Goal: Task Accomplishment & Management: Manage account settings

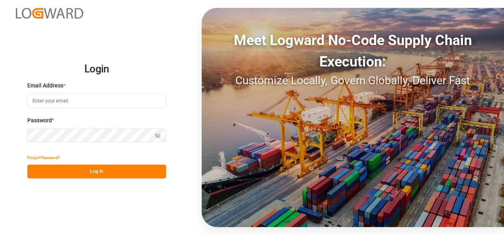
type input "[PERSON_NAME][EMAIL_ADDRESS][PERSON_NAME][DOMAIN_NAME]"
click at [83, 170] on button "Log In" at bounding box center [96, 172] width 139 height 14
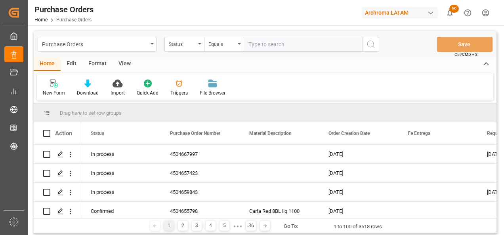
click at [192, 53] on div "Purchase Orders Status Equals Save Ctrl/CMD + S" at bounding box center [265, 44] width 463 height 26
click at [191, 46] on div "Status" at bounding box center [182, 43] width 27 height 9
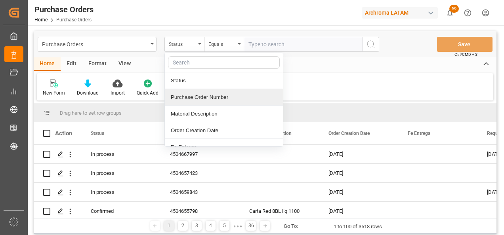
click at [204, 103] on div "Purchase Order Number" at bounding box center [224, 97] width 118 height 17
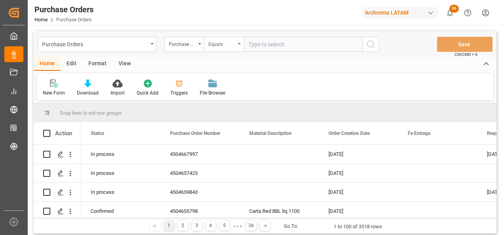
click at [211, 47] on div "Equals" at bounding box center [221, 43] width 27 height 9
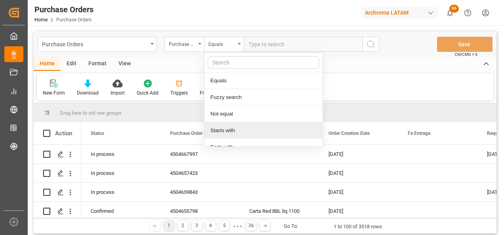
scroll to position [59, 0]
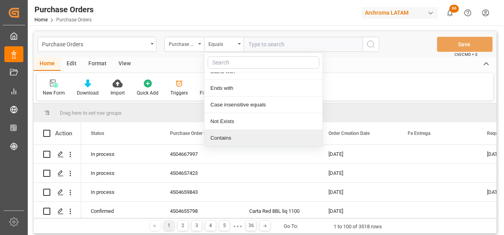
click at [224, 138] on div "Contains" at bounding box center [263, 138] width 118 height 17
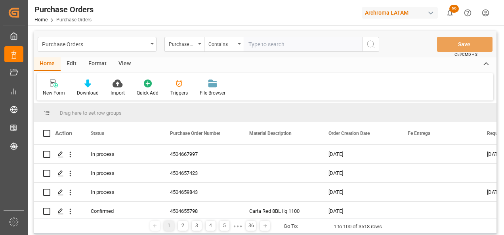
click at [298, 45] on input "text" at bounding box center [303, 44] width 119 height 15
paste input "4504620326"
click at [337, 39] on input "4504620326," at bounding box center [303, 44] width 119 height 15
paste input "4504644068"
type input "4504620326,4504644068"
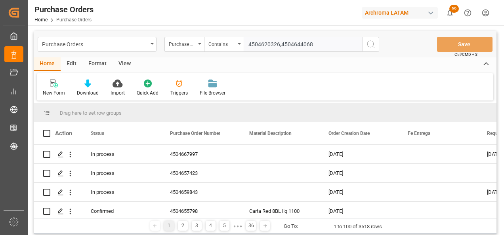
click at [379, 43] on div "Purchase Orders Purchase Order Number Contains 4504620326,4504644068 Save Ctrl/…" at bounding box center [265, 44] width 463 height 26
click at [374, 43] on icon "search button" at bounding box center [371, 45] width 10 height 10
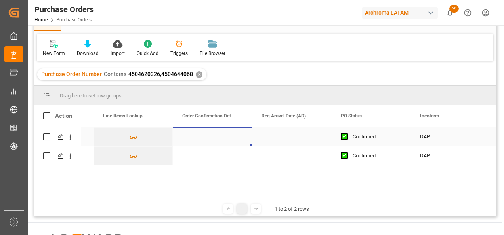
click at [197, 131] on div "Press SPACE to select this row." at bounding box center [212, 137] width 79 height 19
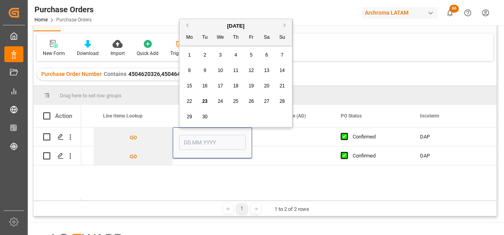
click at [219, 69] on span "10" at bounding box center [220, 71] width 5 height 6
type input "[DATE]"
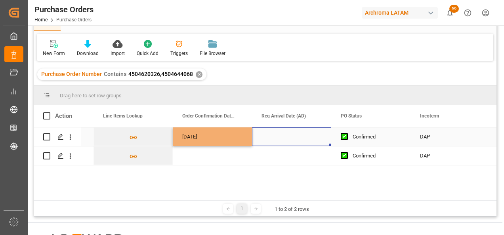
click at [298, 135] on div "Press SPACE to select this row." at bounding box center [291, 137] width 79 height 19
click at [283, 135] on div "Press SPACE to select this row." at bounding box center [291, 137] width 79 height 19
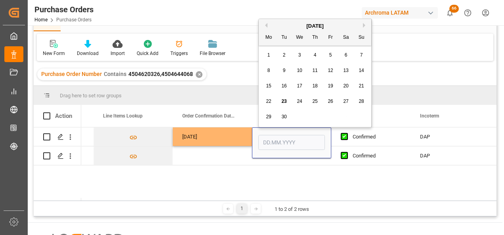
click at [281, 86] on span "16" at bounding box center [283, 86] width 5 height 6
type input "[DATE]"
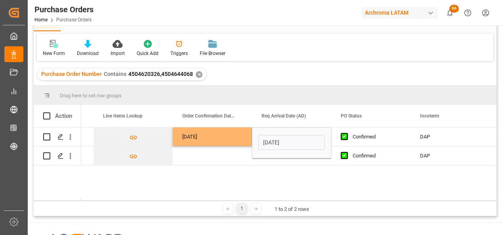
click at [229, 180] on div "No Line Item Found 1 10.09.2025 16.09.2025 Confirmed DAP 2901 4006 ARCHROMA INT…" at bounding box center [288, 164] width 415 height 73
click at [240, 157] on div "Press SPACE to select this row." at bounding box center [212, 156] width 79 height 19
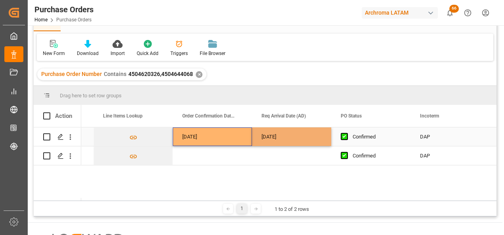
click at [239, 132] on div "[DATE]" at bounding box center [212, 137] width 79 height 19
drag, startPoint x: 250, startPoint y: 145, endPoint x: 250, endPoint y: 155, distance: 9.9
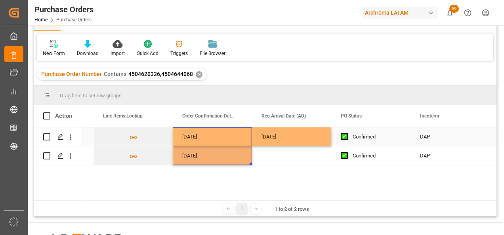
click at [269, 141] on div "[DATE]" at bounding box center [291, 137] width 79 height 19
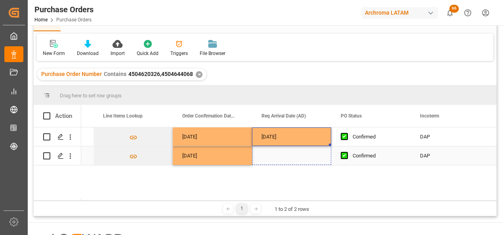
drag, startPoint x: 329, startPoint y: 147, endPoint x: 325, endPoint y: 156, distance: 9.6
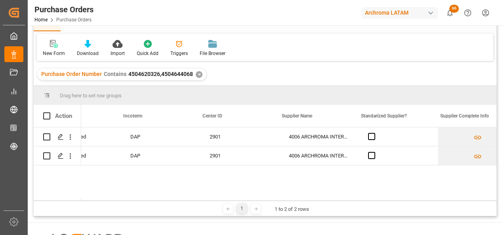
scroll to position [0, 1065]
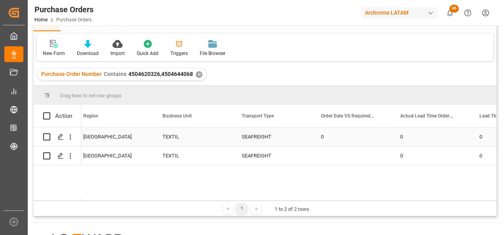
click at [268, 140] on div "SEAFREIGHT" at bounding box center [272, 137] width 60 height 18
click at [294, 143] on icon "open menu" at bounding box center [297, 142] width 10 height 10
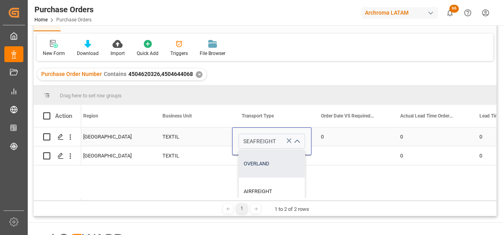
click at [269, 168] on div "OVERLAND" at bounding box center [272, 164] width 66 height 28
type input "OVERLAND"
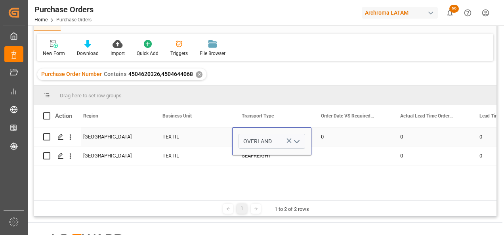
click at [269, 155] on div "OVERLAND" at bounding box center [271, 142] width 79 height 28
click at [268, 142] on input "OVERLAND" at bounding box center [272, 141] width 67 height 15
click at [285, 182] on div "16.09.2025 Valeria Hurtado GUATEMALA TEXTIL OVERLAND 0 0 0 Valeria Hurtado GUAT…" at bounding box center [288, 164] width 415 height 73
click at [215, 141] on div "TEXTIL" at bounding box center [192, 137] width 79 height 19
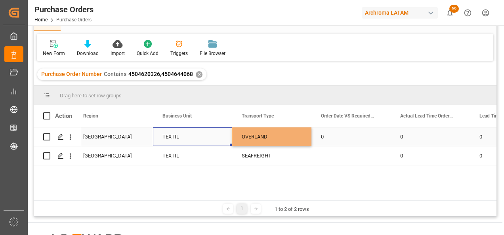
click at [262, 140] on div "OVERLAND" at bounding box center [272, 137] width 60 height 18
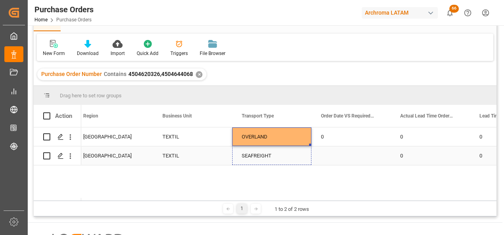
drag, startPoint x: 310, startPoint y: 144, endPoint x: 311, endPoint y: 156, distance: 11.9
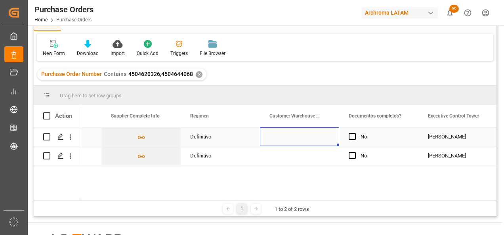
click at [303, 132] on div "Press SPACE to select this row." at bounding box center [299, 137] width 79 height 19
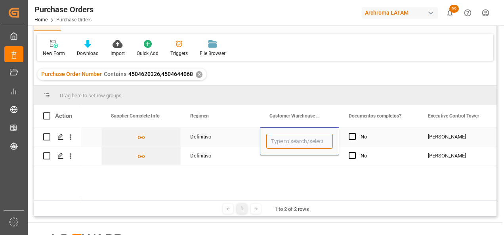
click at [300, 136] on input "Press SPACE to select this row." at bounding box center [299, 141] width 67 height 15
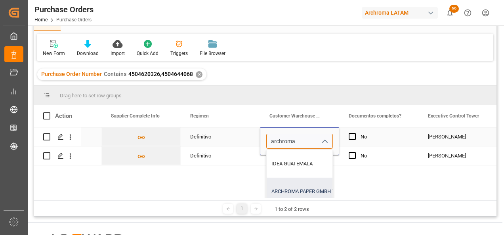
click at [303, 189] on div "ARCHROMA PAPER GMBH Y COMPAÑIA, SOC." at bounding box center [373, 192] width 212 height 28
type input "ARCHROMA PAPER GMBH Y COMPAÑIA, SOC."
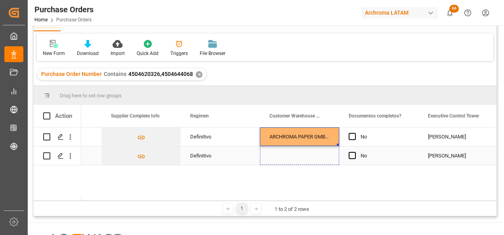
drag, startPoint x: 337, startPoint y: 145, endPoint x: 340, endPoint y: 153, distance: 8.4
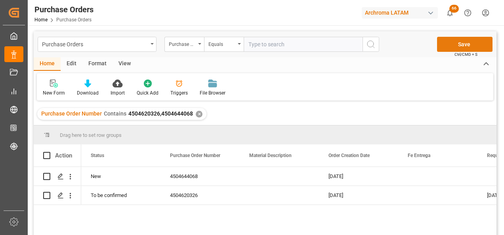
click at [457, 39] on button "Save" at bounding box center [464, 44] width 55 height 15
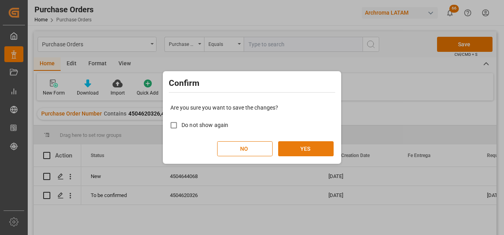
click at [305, 150] on button "YES" at bounding box center [305, 148] width 55 height 15
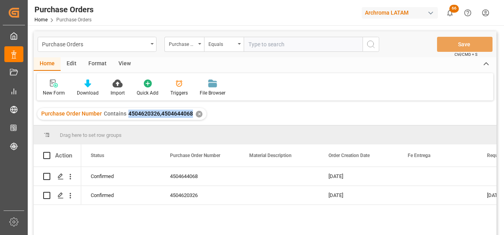
drag, startPoint x: 127, startPoint y: 114, endPoint x: 192, endPoint y: 115, distance: 64.6
click at [192, 115] on div "Purchase Order Number Contains 4504620326,4504644068 ✕" at bounding box center [121, 114] width 169 height 12
copy span "4504620326,4504644068"
click at [145, 50] on div "Purchase Orders" at bounding box center [97, 44] width 119 height 15
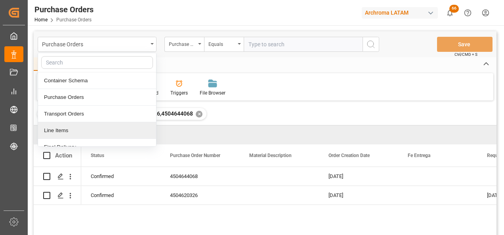
click at [92, 125] on div "Line Items" at bounding box center [97, 130] width 118 height 17
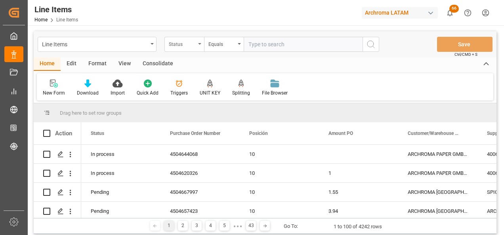
click at [190, 43] on div "Status" at bounding box center [182, 43] width 27 height 9
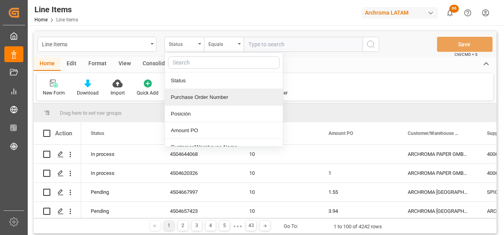
click at [192, 100] on div "Purchase Order Number" at bounding box center [224, 97] width 118 height 17
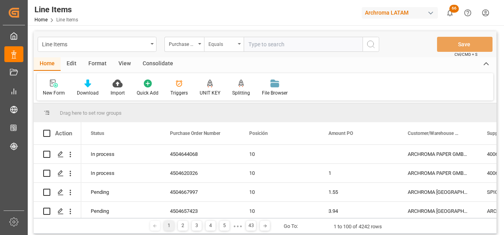
click at [213, 45] on div "Equals" at bounding box center [221, 43] width 27 height 9
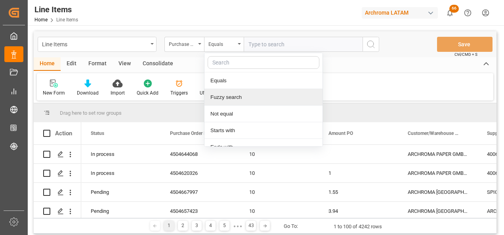
click at [228, 93] on div "Fuzzy search" at bounding box center [263, 97] width 118 height 17
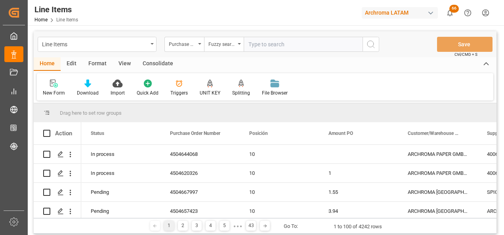
paste input "4504620326,4504644068"
type input "4504620326,4504644068"
click at [231, 45] on div "Fuzzy search" at bounding box center [221, 43] width 27 height 9
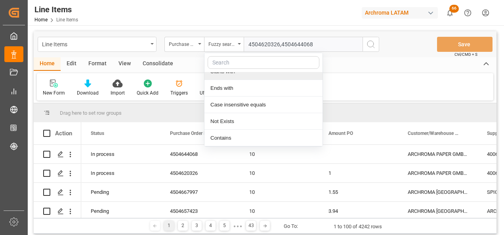
click at [227, 138] on div "Contains" at bounding box center [263, 138] width 118 height 17
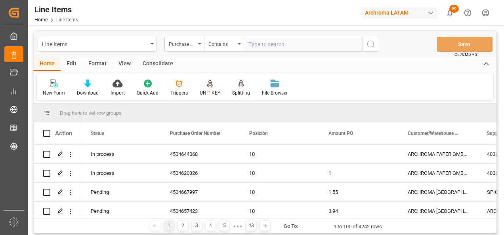
paste input "4504620326,4504644068"
type input "4504620326,4504644068"
click at [365, 46] on button "search button" at bounding box center [371, 44] width 17 height 15
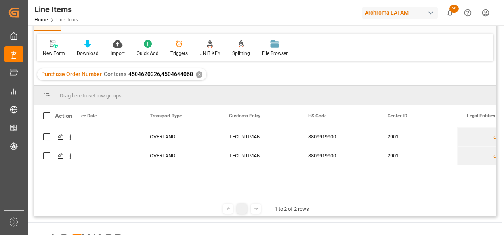
scroll to position [0, 2008]
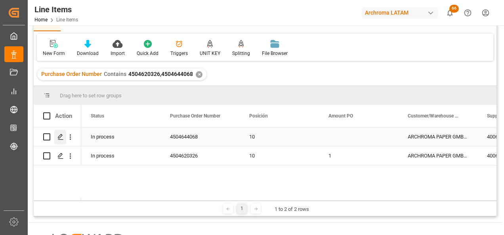
click at [56, 141] on div "Press SPACE to select this row." at bounding box center [60, 137] width 12 height 15
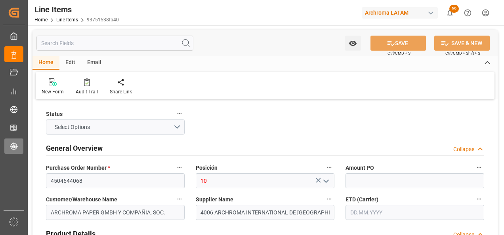
type input "15000"
type input "3809919900"
type input "23.09.2025 18:09"
type input "23.07.2025 13:05"
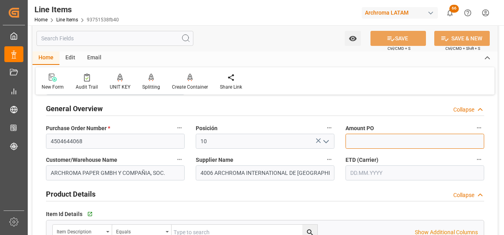
click at [406, 142] on input "text" at bounding box center [415, 141] width 139 height 15
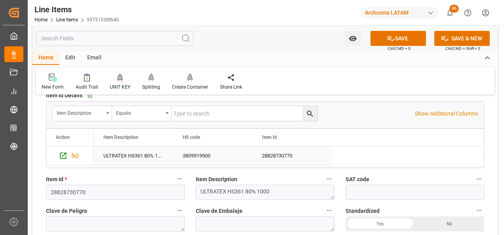
scroll to position [79, 0]
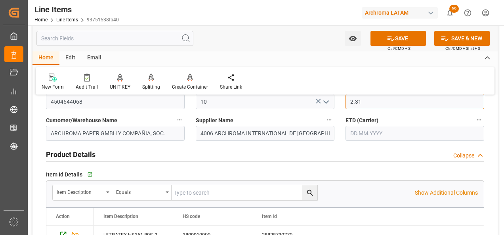
type input "2.31"
click at [358, 136] on input "text" at bounding box center [415, 133] width 139 height 15
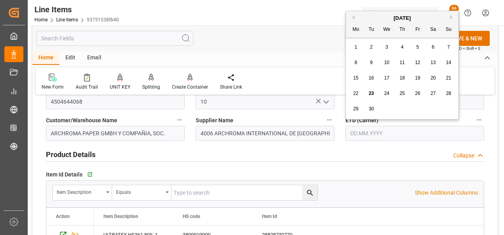
click at [350, 90] on div "22 23 24 25 26 27 28" at bounding box center [402, 93] width 108 height 15
click at [391, 61] on div "10" at bounding box center [387, 63] width 10 height 10
type input "10.09.2025"
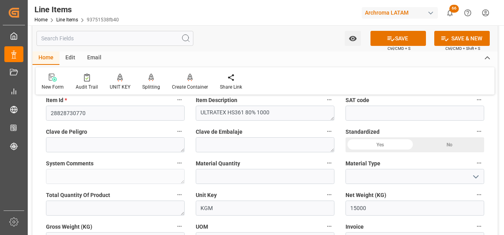
scroll to position [317, 0]
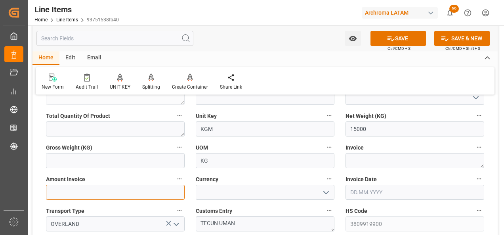
click at [143, 200] on input "text" at bounding box center [115, 192] width 139 height 15
type input "6930"
click at [323, 193] on icon "open menu" at bounding box center [326, 193] width 10 height 10
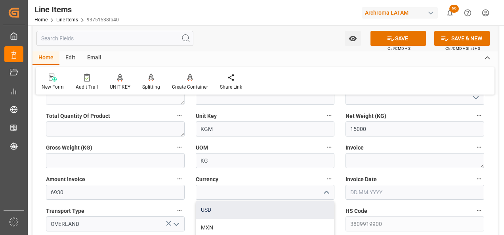
click at [304, 204] on div "USD" at bounding box center [265, 210] width 138 height 18
type input "USD"
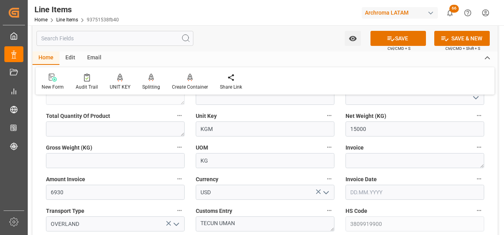
click at [366, 194] on input "text" at bounding box center [415, 192] width 139 height 15
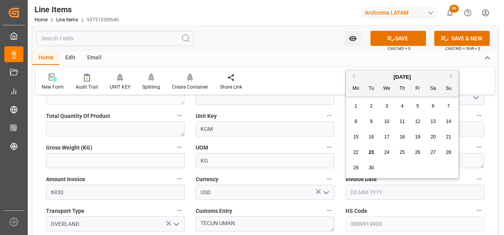
click at [350, 111] on div "1 2 3 4 5 6 7" at bounding box center [402, 106] width 108 height 15
click at [373, 118] on div "9" at bounding box center [372, 122] width 10 height 10
type input "09.09.2025"
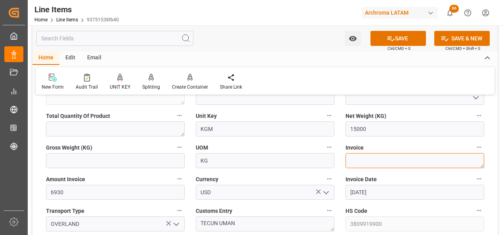
click at [386, 155] on textarea at bounding box center [415, 160] width 139 height 15
paste textarea "7050003508"
type textarea "7050003508"
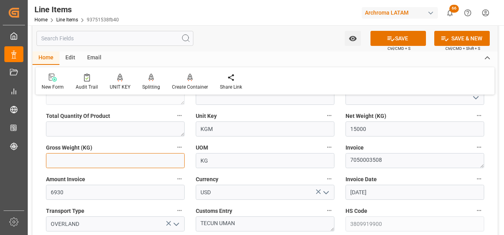
click at [145, 163] on input "text" at bounding box center [115, 160] width 139 height 15
click at [339, 206] on div "Customs Entry TECUN UMAN" at bounding box center [265, 219] width 150 height 32
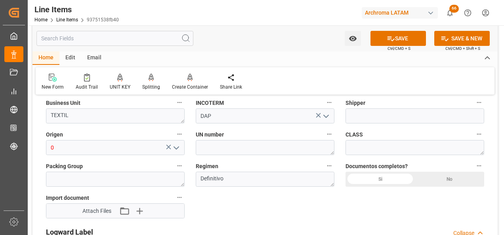
scroll to position [555, 0]
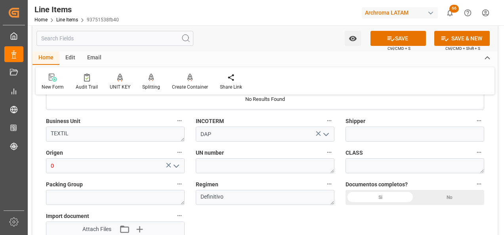
click at [374, 195] on div "Si" at bounding box center [380, 197] width 69 height 15
click at [142, 227] on icon "button" at bounding box center [139, 229] width 13 height 13
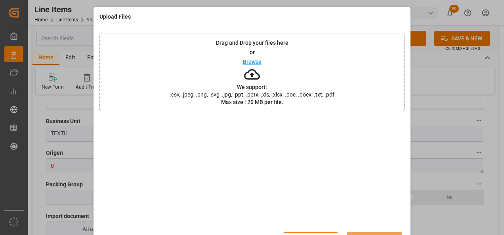
click at [195, 81] on div "Drag and Drop your files here or Browse We support: .csv, .jpeg, .png, .svg, .j…" at bounding box center [251, 73] width 305 height 78
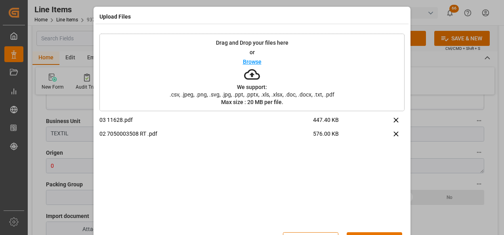
scroll to position [26, 0]
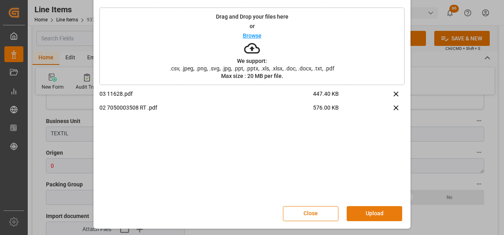
click at [371, 208] on button "Upload" at bounding box center [374, 213] width 55 height 15
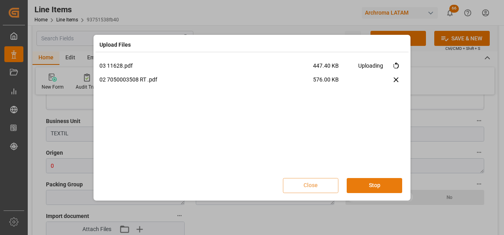
scroll to position [0, 0]
click at [368, 188] on button "Done" at bounding box center [374, 185] width 55 height 15
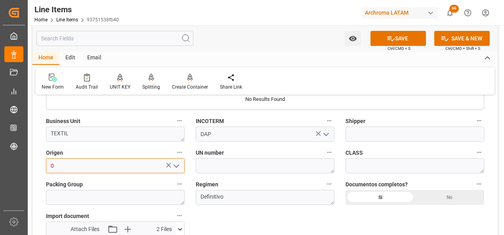
drag, startPoint x: 96, startPoint y: 167, endPoint x: 27, endPoint y: 173, distance: 68.8
click at [27, 173] on div "Created by potrace 1.15, written by Peter Selinger 2001-2017 Created by potrace…" at bounding box center [252, 117] width 504 height 235
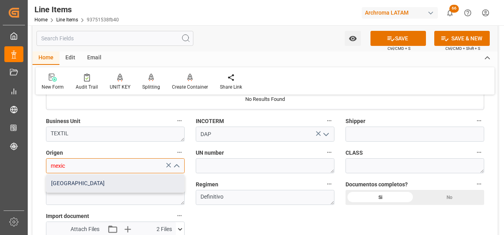
click at [145, 182] on div "MEXICO" at bounding box center [115, 184] width 138 height 18
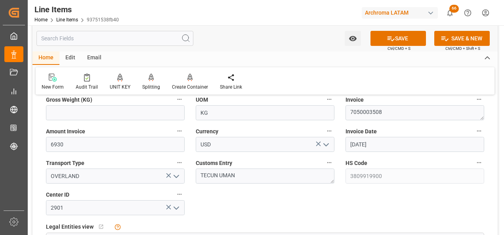
scroll to position [317, 0]
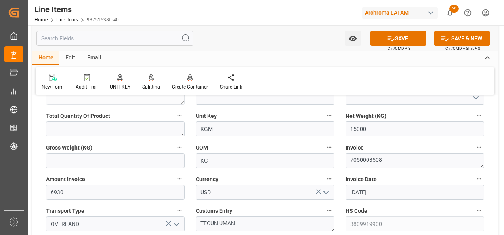
type input "MEXICO"
click at [145, 164] on input "text" at bounding box center [115, 160] width 139 height 15
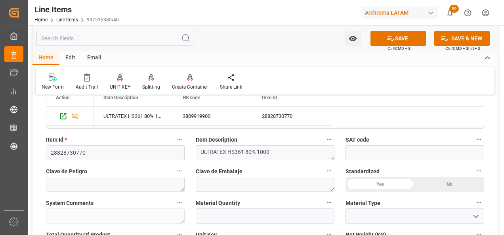
scroll to position [277, 0]
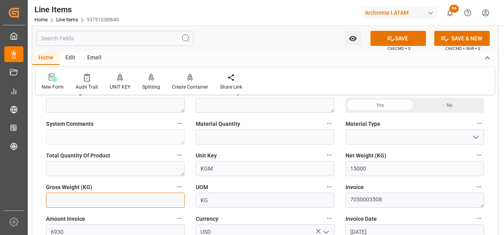
click at [139, 201] on input "text" at bounding box center [115, 200] width 139 height 15
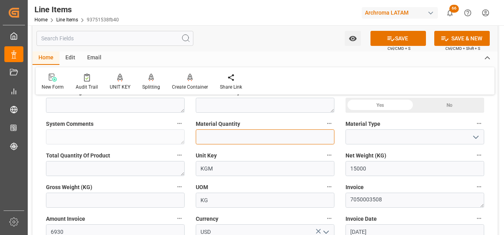
click at [215, 133] on input "text" at bounding box center [265, 137] width 139 height 15
type input "3"
click at [481, 136] on button "open menu" at bounding box center [476, 137] width 12 height 12
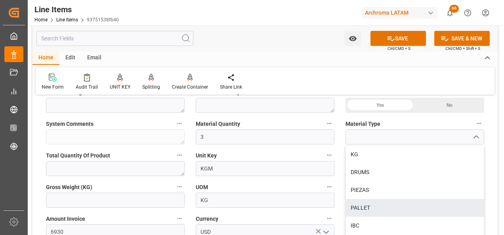
click at [373, 204] on div "PALLET" at bounding box center [415, 208] width 138 height 18
type input "PALLET"
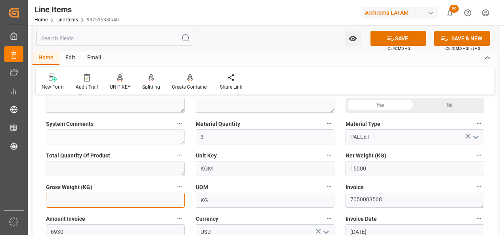
click at [154, 199] on input "text" at bounding box center [115, 200] width 139 height 15
type input "3171"
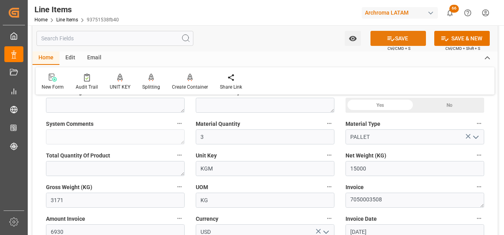
click at [399, 38] on button "SAVE" at bounding box center [398, 38] width 55 height 15
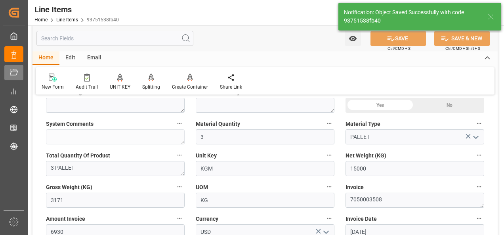
type textarea "3 PALLET"
type input "23.09.2025 18:14"
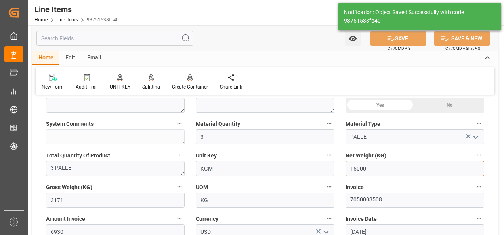
drag, startPoint x: 375, startPoint y: 171, endPoint x: 321, endPoint y: 183, distance: 54.4
click at [322, 182] on div "Status IN PROCESS General Overview Collapse Purchase Order Number * 4504644068 …" at bounding box center [264, 228] width 465 height 808
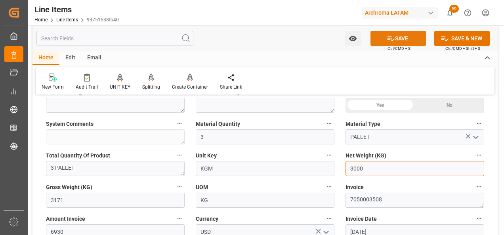
type input "3000"
click at [399, 36] on button "SAVE" at bounding box center [398, 38] width 55 height 15
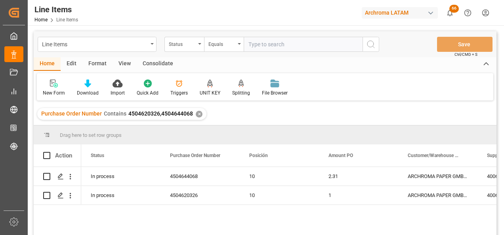
scroll to position [40, 0]
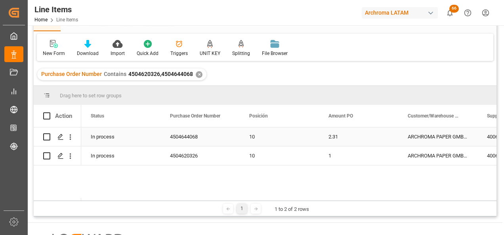
click at [342, 141] on div "2.31" at bounding box center [358, 137] width 79 height 19
click at [59, 159] on icon "Press SPACE to select this row." at bounding box center [60, 156] width 6 height 6
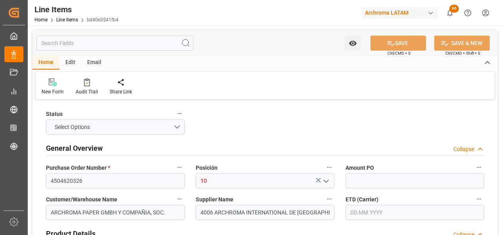
type input "1"
type input "15000"
type input "3809919900"
type input "23.09.2025 18:09"
type input "15.07.2025 19:52"
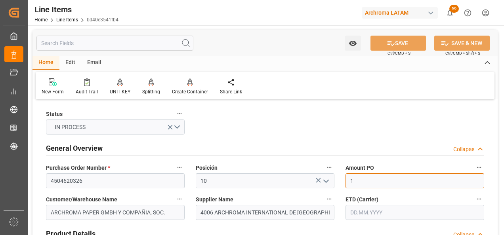
drag, startPoint x: 379, startPoint y: 184, endPoint x: 332, endPoint y: 189, distance: 47.0
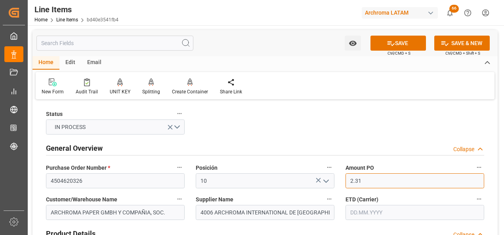
type input "2.31"
click at [361, 217] on input "text" at bounding box center [415, 212] width 139 height 15
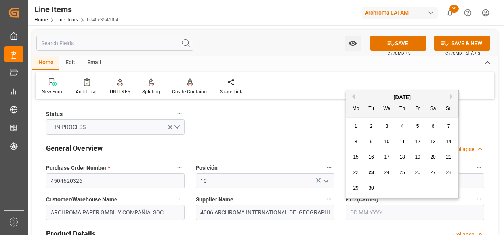
click at [349, 136] on div "8 9 10 11 12 13 14" at bounding box center [402, 141] width 108 height 15
click at [385, 141] on span "10" at bounding box center [386, 142] width 5 height 6
type input "10.09.2025"
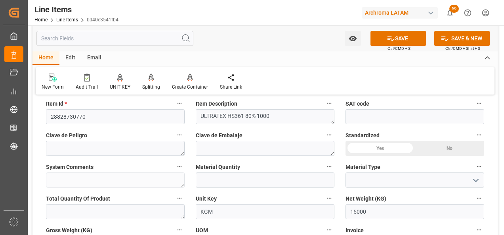
scroll to position [238, 0]
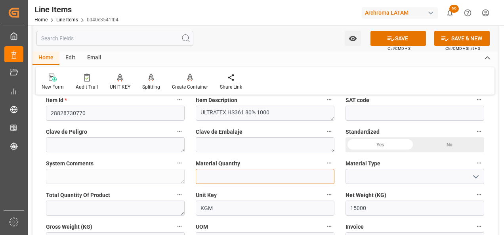
click at [250, 176] on input "text" at bounding box center [265, 176] width 139 height 15
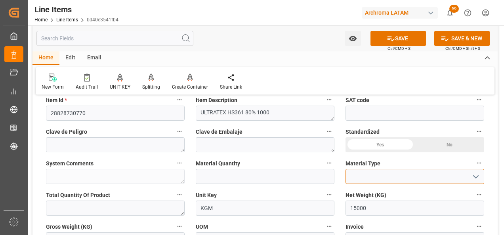
click at [391, 180] on input at bounding box center [415, 176] width 139 height 15
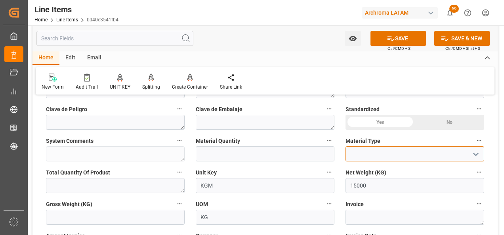
scroll to position [277, 0]
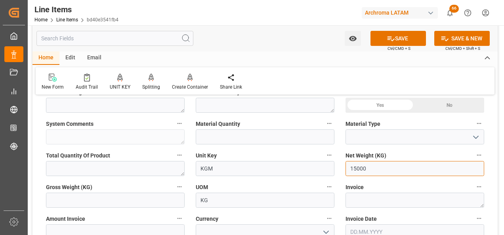
drag, startPoint x: 379, startPoint y: 170, endPoint x: 316, endPoint y: 176, distance: 63.3
click at [316, 176] on div "Status IN PROCESS General Overview Collapse Purchase Order Number * 4504620326 …" at bounding box center [264, 228] width 465 height 808
type input "13000"
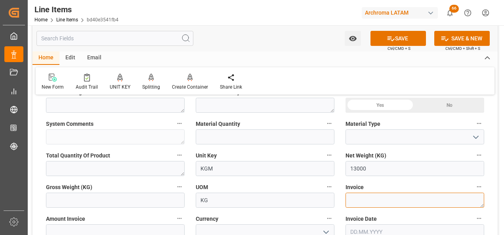
click at [390, 203] on textarea at bounding box center [415, 200] width 139 height 15
paste textarea "7050003508"
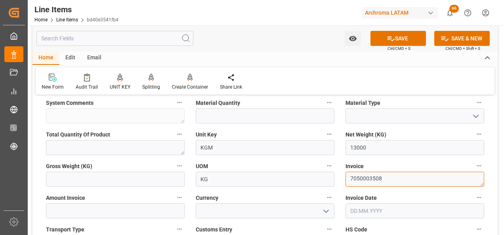
scroll to position [317, 0]
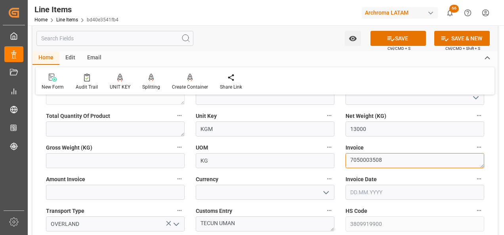
type textarea "7050003508"
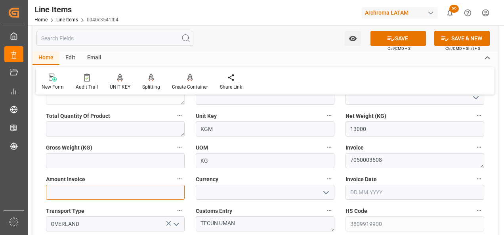
click at [140, 192] on input "text" at bounding box center [115, 192] width 139 height 15
type input "30030"
click at [323, 193] on icon "open menu" at bounding box center [326, 193] width 10 height 10
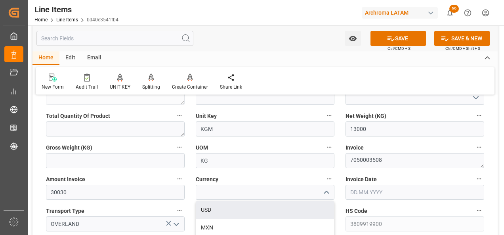
click at [298, 205] on div "USD" at bounding box center [265, 210] width 138 height 18
type input "USD"
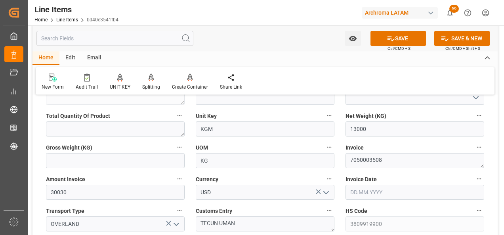
click at [360, 188] on input "text" at bounding box center [415, 192] width 139 height 15
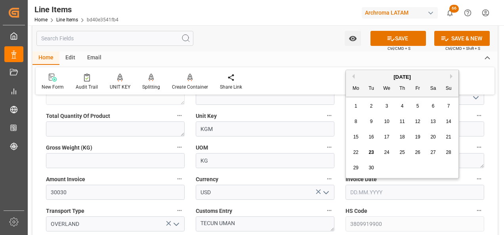
click at [350, 112] on div "1 2 3 4 5 6 7" at bounding box center [402, 106] width 108 height 15
click at [373, 119] on span "9" at bounding box center [371, 122] width 3 height 6
type input "09.09.2025"
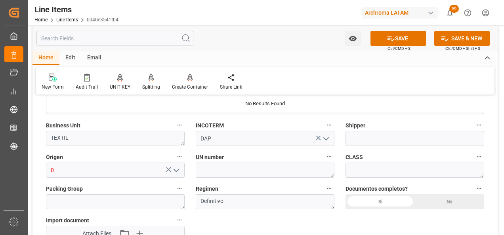
scroll to position [555, 0]
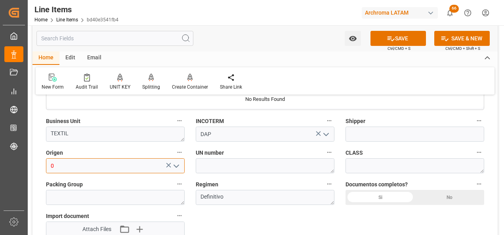
drag, startPoint x: 79, startPoint y: 166, endPoint x: 23, endPoint y: 166, distance: 56.3
click at [24, 166] on div "Created by potrace 1.15, written by Peter Selinger 2001-2017 Created by potrace…" at bounding box center [252, 117] width 504 height 235
drag, startPoint x: 65, startPoint y: 166, endPoint x: 9, endPoint y: 162, distance: 56.4
click at [13, 162] on div "Created by potrace 1.15, written by Peter Selinger 2001-2017 Created by potrace…" at bounding box center [252, 117] width 504 height 235
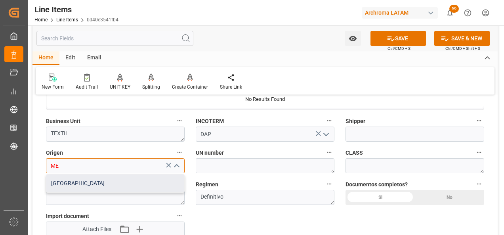
click at [132, 183] on div "MEXICO" at bounding box center [115, 184] width 138 height 18
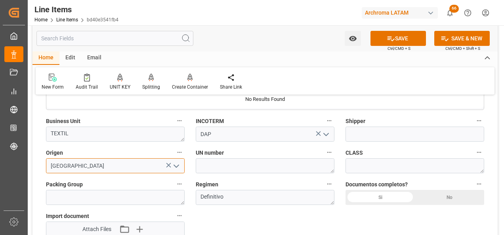
type input "MEXICO"
click at [386, 195] on div "Si" at bounding box center [380, 197] width 69 height 15
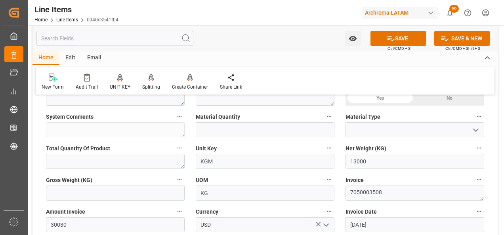
scroll to position [277, 0]
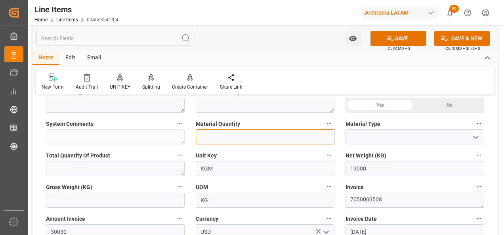
click at [218, 132] on input "text" at bounding box center [265, 137] width 139 height 15
type input "13"
click at [475, 140] on icon "open menu" at bounding box center [476, 138] width 10 height 10
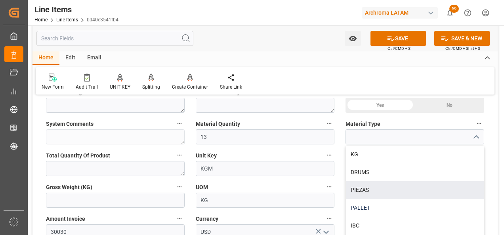
click at [371, 206] on div "PALLET" at bounding box center [415, 208] width 138 height 18
type input "PALLET"
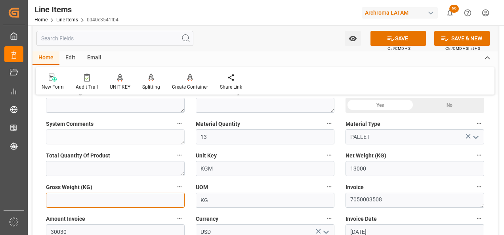
click at [136, 207] on input "text" at bounding box center [115, 200] width 139 height 15
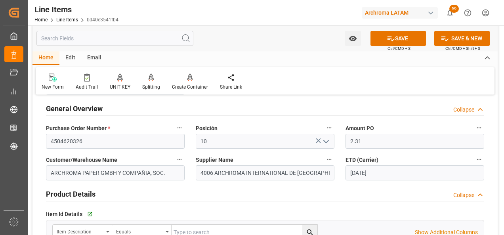
scroll to position [0, 0]
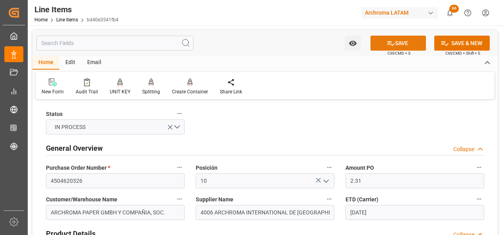
type input "13741"
click at [398, 41] on button "SAVE" at bounding box center [398, 43] width 55 height 15
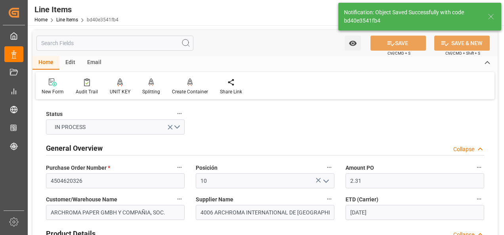
type textarea "13 PALLET"
type input "23.09.2025 18:16"
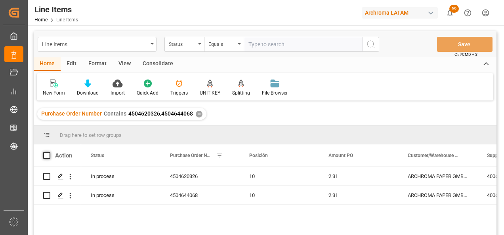
click at [46, 157] on span at bounding box center [46, 155] width 7 height 7
click at [49, 152] on input "checkbox" at bounding box center [49, 152] width 0 height 0
checkbox input "true"
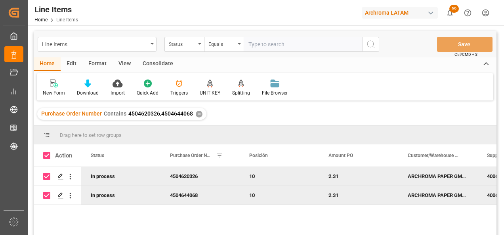
click at [159, 66] on div "Consolidate" at bounding box center [158, 63] width 42 height 13
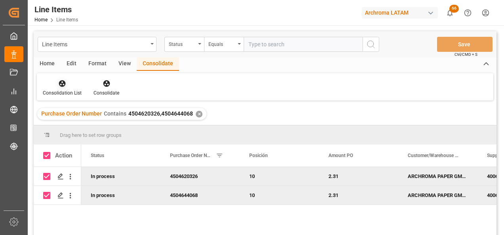
click at [51, 84] on div at bounding box center [62, 83] width 39 height 8
click at [70, 111] on div "Line Items Status Equals Save Ctrl/CMD + S Home Edit Format View Consolidate Co…" at bounding box center [265, 143] width 463 height 225
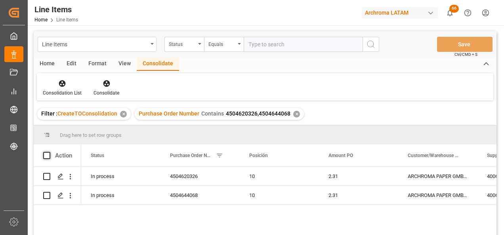
click at [48, 157] on span at bounding box center [46, 155] width 7 height 7
click at [49, 152] on input "checkbox" at bounding box center [49, 152] width 0 height 0
checkbox input "true"
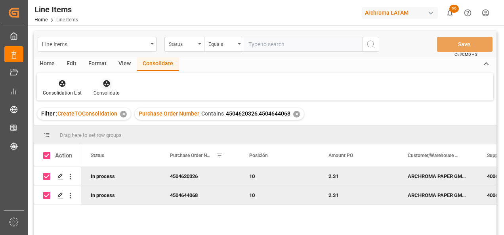
click at [98, 87] on div at bounding box center [107, 83] width 26 height 8
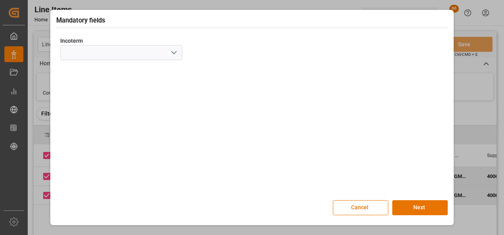
click at [179, 54] on button "open menu" at bounding box center [174, 53] width 12 height 12
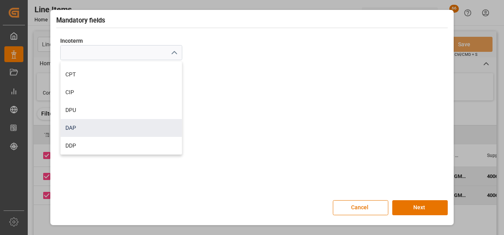
click at [129, 132] on div "DAP" at bounding box center [121, 128] width 121 height 18
type input "DAP"
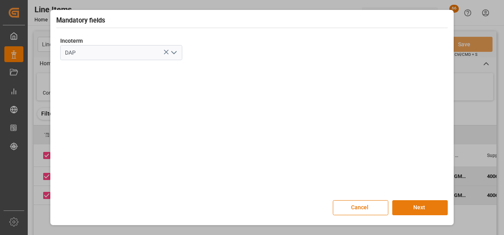
click at [424, 209] on button "Next" at bounding box center [419, 208] width 55 height 15
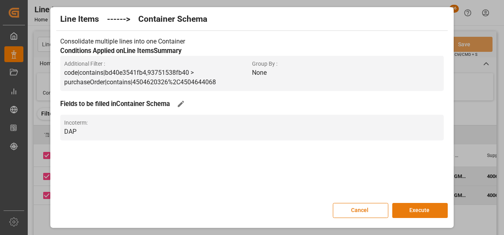
click at [424, 209] on button "Execute" at bounding box center [419, 210] width 55 height 15
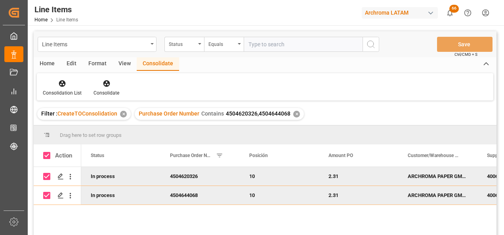
click at [122, 116] on div "✕" at bounding box center [123, 114] width 7 height 7
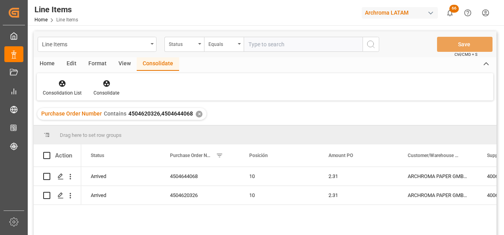
click at [199, 116] on div "✕" at bounding box center [199, 114] width 7 height 7
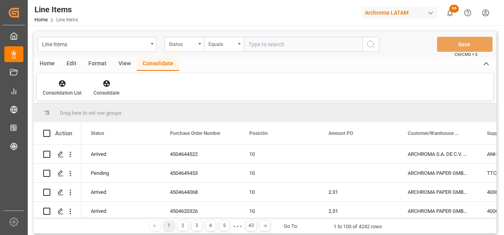
click at [47, 60] on div "Home" at bounding box center [47, 63] width 27 height 13
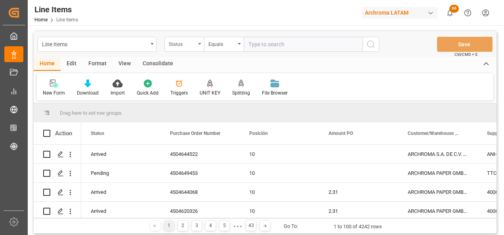
click at [175, 46] on div "Status" at bounding box center [182, 43] width 27 height 9
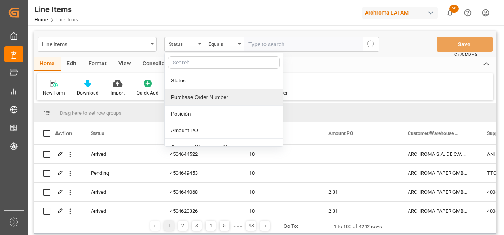
click at [197, 97] on div "Purchase Order Number" at bounding box center [224, 97] width 118 height 17
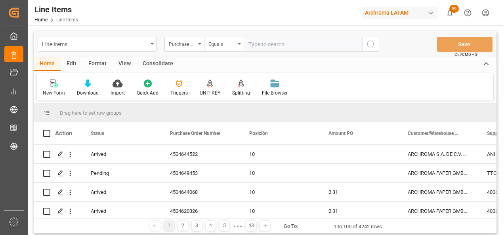
click at [217, 45] on div "Equals" at bounding box center [221, 43] width 27 height 9
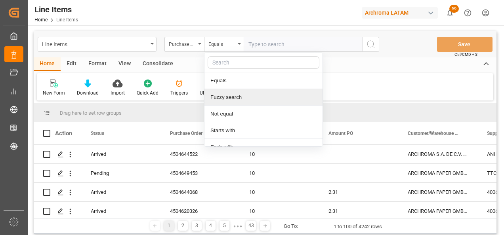
click at [233, 92] on div "Fuzzy search" at bounding box center [263, 97] width 118 height 17
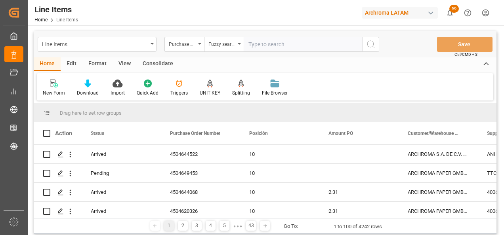
click at [274, 48] on input "text" at bounding box center [303, 44] width 119 height 15
paste input "4504620323"
type input "4504620323"
click at [369, 47] on icon "search button" at bounding box center [371, 45] width 10 height 10
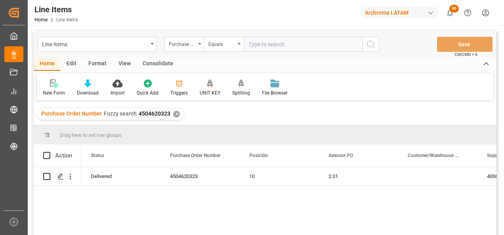
click at [183, 204] on div "Delivered 4504620323 10 2.31 4006 ARCHROMA INTERNATIONAL DE MEXI 27.08.2025" at bounding box center [288, 203] width 415 height 73
click at [177, 112] on div "✕" at bounding box center [176, 114] width 7 height 7
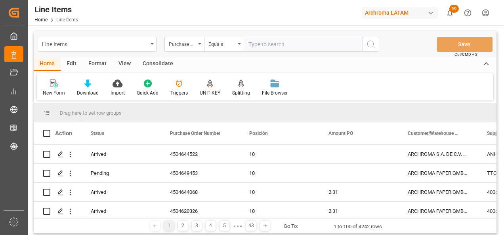
click at [55, 90] on div "New Form" at bounding box center [54, 93] width 22 height 7
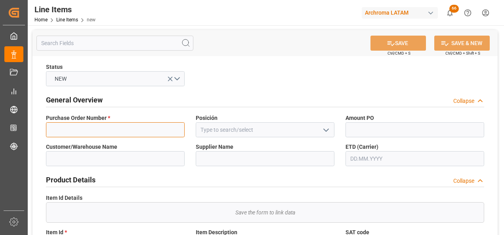
click at [164, 130] on input at bounding box center [115, 129] width 139 height 15
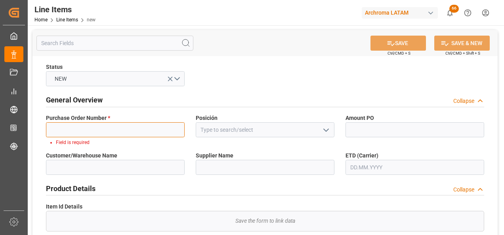
click at [131, 130] on input at bounding box center [115, 129] width 139 height 15
paste input "4504644068"
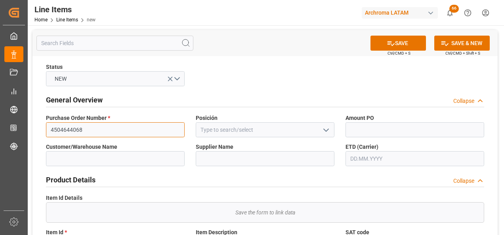
type input "4504644068"
click at [321, 129] on button "open menu" at bounding box center [326, 130] width 12 height 12
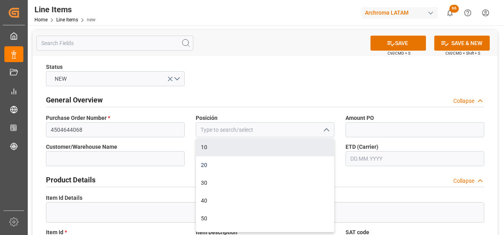
click at [277, 162] on div "20" at bounding box center [265, 166] width 138 height 18
type input "20"
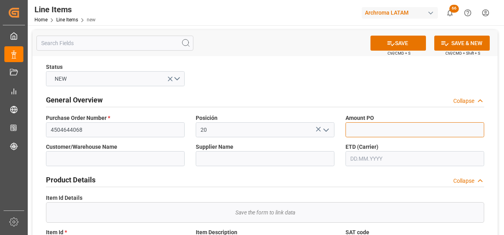
click at [364, 129] on input "text" at bounding box center [415, 129] width 139 height 15
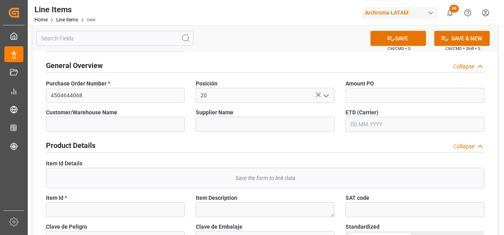
scroll to position [79, 0]
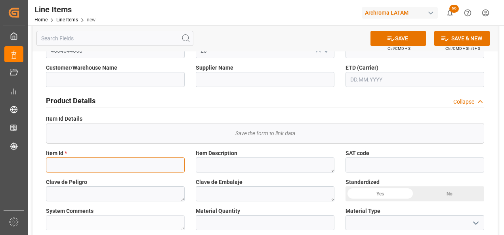
click at [84, 166] on input at bounding box center [115, 165] width 139 height 15
paste input "28828730770"
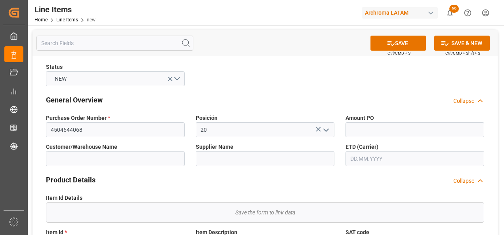
type input "28828730770"
click at [355, 130] on input "text" at bounding box center [415, 129] width 139 height 15
type input "2.31"
click at [362, 158] on input "text" at bounding box center [415, 158] width 139 height 15
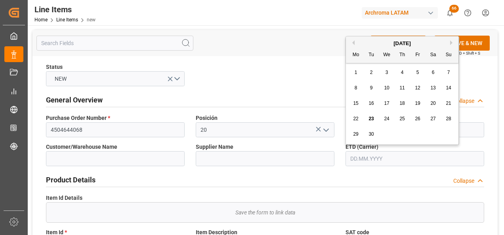
click at [350, 118] on div "22 23 24 25 26 27 28" at bounding box center [402, 118] width 108 height 15
click at [388, 86] on span "10" at bounding box center [386, 88] width 5 height 6
type input "10.09.2025"
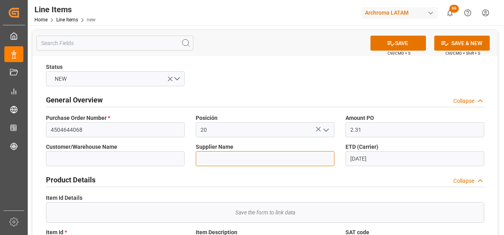
click at [230, 152] on input at bounding box center [265, 158] width 139 height 15
paste input "ARCHROMA INTERNATIONAL DE MEXICO S DE RL DE C"
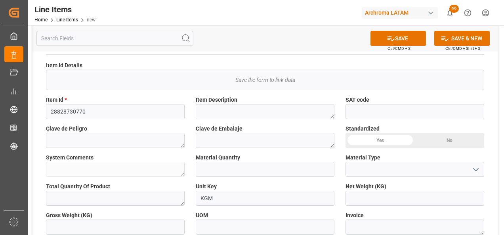
scroll to position [159, 0]
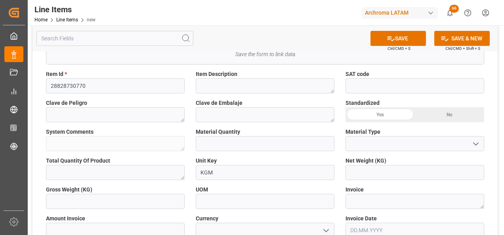
type input "ARCHROMA INTERNATIONAL DE MEXICO S DE RL DE CV"
click at [233, 143] on input "text" at bounding box center [265, 143] width 139 height 15
click at [366, 201] on textarea at bounding box center [415, 201] width 139 height 15
click at [398, 201] on textarea at bounding box center [415, 201] width 139 height 15
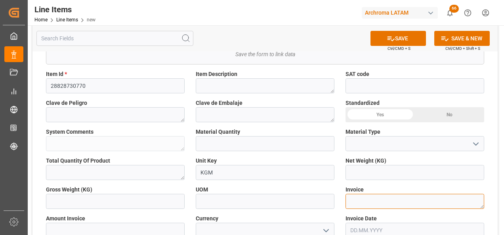
paste textarea "7050003507"
type textarea "7050003507"
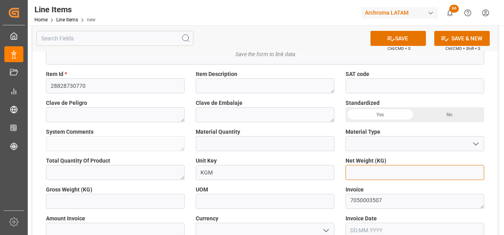
click at [376, 174] on input "text" at bounding box center [415, 172] width 139 height 15
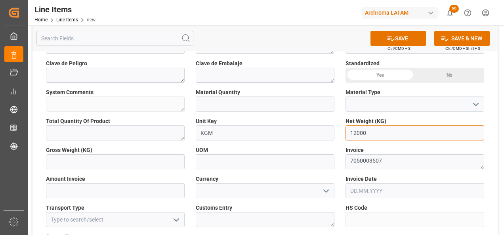
type input "12000"
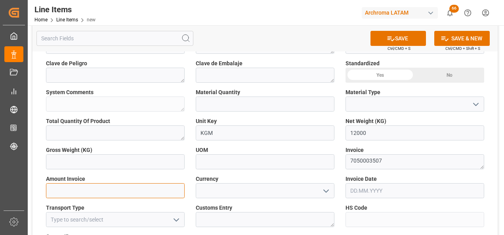
click at [161, 189] on input "text" at bounding box center [115, 190] width 139 height 15
type input "27720"
click at [323, 190] on icon "open menu" at bounding box center [326, 192] width 10 height 10
click at [314, 207] on div "USD" at bounding box center [265, 209] width 138 height 18
type input "USD"
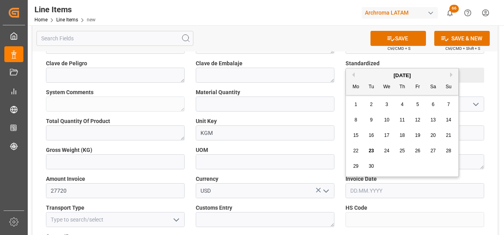
click at [373, 193] on input "text" at bounding box center [415, 190] width 139 height 15
click at [350, 105] on div "1 2 3 4 5 6 7" at bounding box center [402, 104] width 108 height 15
click at [373, 120] on div "9" at bounding box center [372, 121] width 10 height 10
type input "09.09.2025"
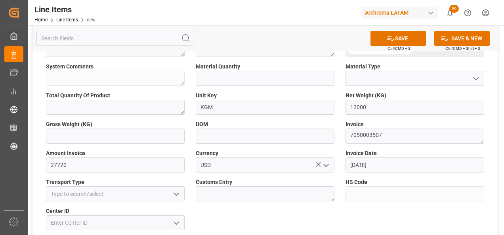
scroll to position [238, 0]
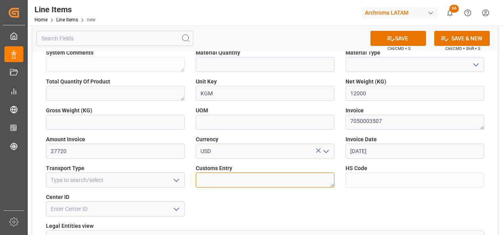
click at [261, 183] on textarea at bounding box center [265, 180] width 139 height 15
type textarea "TECUN UMAN"
click at [179, 207] on icon "open menu" at bounding box center [177, 210] width 10 height 10
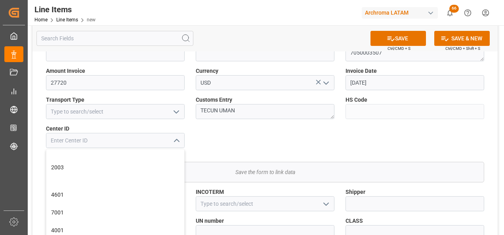
scroll to position [317, 0]
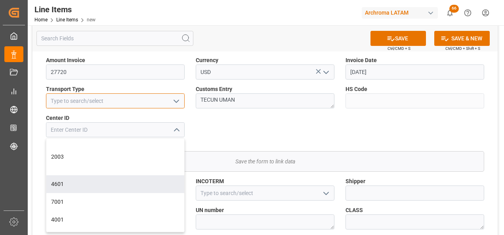
click at [139, 100] on input at bounding box center [115, 101] width 139 height 15
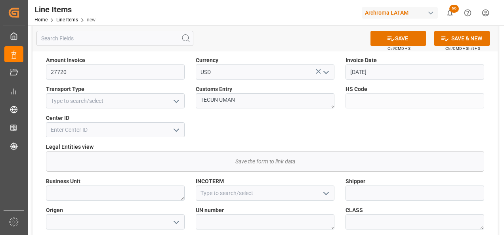
click at [175, 102] on icon "open menu" at bounding box center [177, 102] width 10 height 10
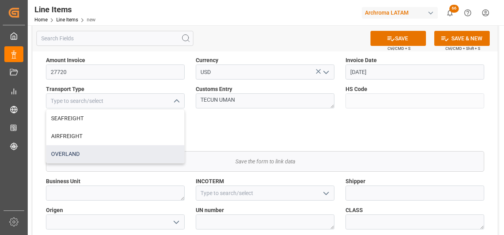
click at [144, 153] on div "OVERLAND" at bounding box center [115, 154] width 138 height 18
type input "OVERLAND"
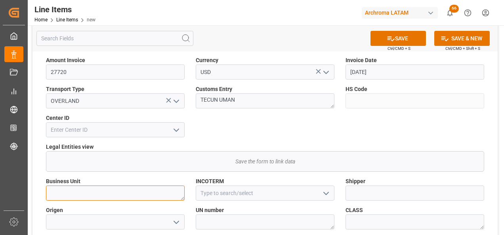
click at [162, 189] on textarea at bounding box center [115, 193] width 139 height 15
type textarea "TEXTIL"
click at [325, 196] on icon "open menu" at bounding box center [326, 194] width 10 height 10
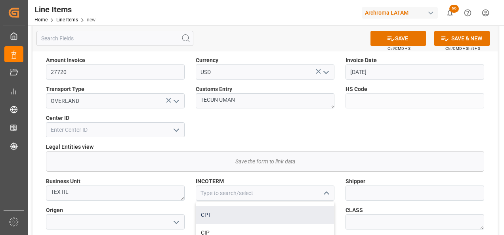
scroll to position [357, 0]
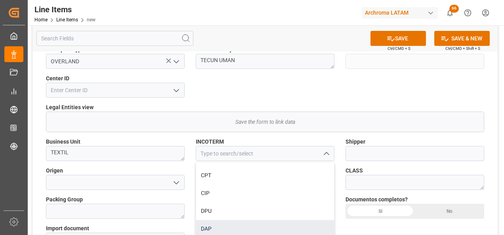
click at [253, 222] on div "DAP" at bounding box center [265, 229] width 138 height 18
type input "DAP"
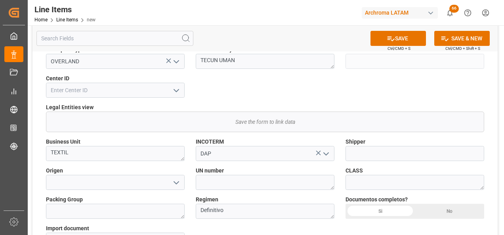
click at [361, 208] on div "Si" at bounding box center [380, 211] width 69 height 15
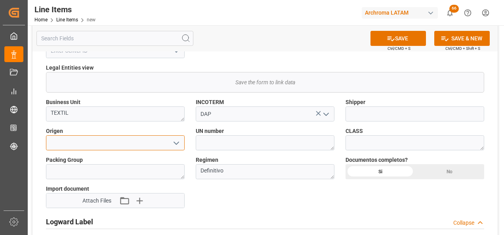
click at [143, 145] on input at bounding box center [115, 143] width 139 height 15
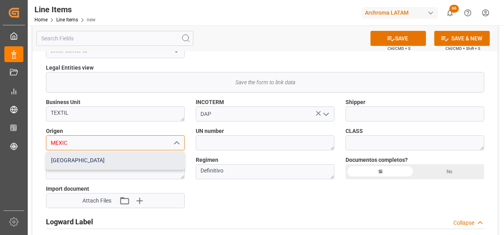
click at [136, 157] on div "MEXICO" at bounding box center [115, 161] width 138 height 18
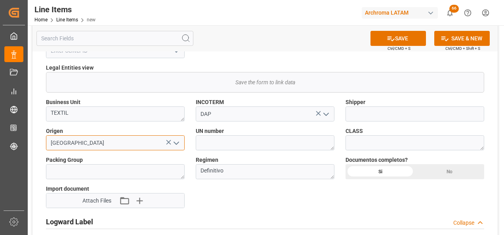
type input "MEXICO"
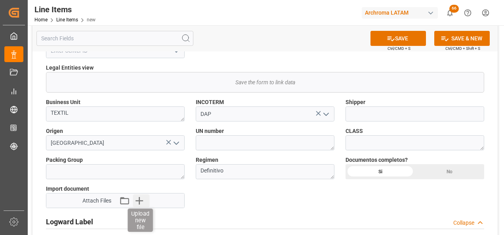
click at [137, 203] on icon "button" at bounding box center [139, 201] width 13 height 13
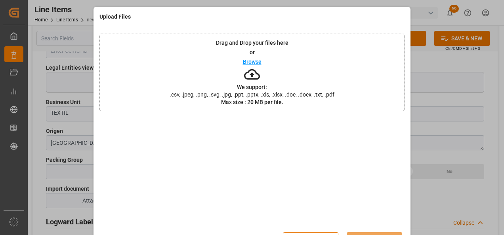
click at [206, 82] on div "Drag and Drop your files here or Browse We support: .csv, .jpeg, .png, .svg, .j…" at bounding box center [251, 73] width 305 height 78
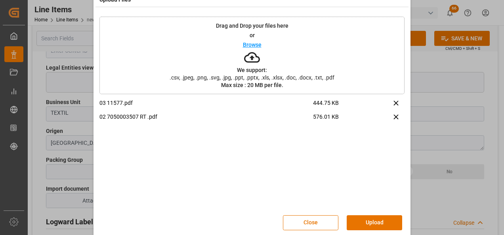
scroll to position [26, 0]
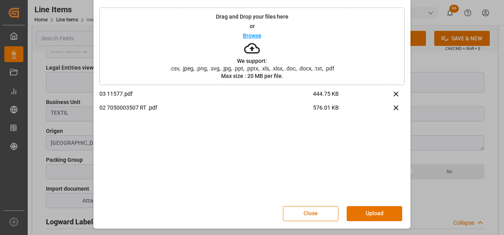
click at [370, 211] on button "Upload" at bounding box center [374, 213] width 55 height 15
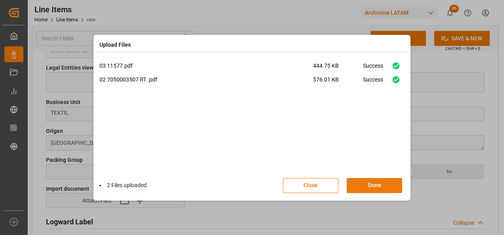
click at [395, 187] on button "Done" at bounding box center [374, 185] width 55 height 15
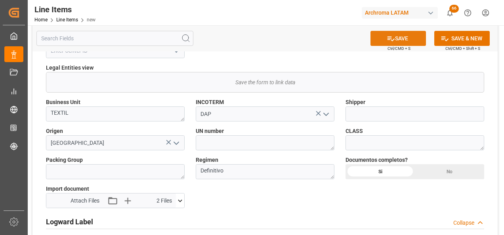
click at [400, 43] on button "SAVE" at bounding box center [398, 38] width 55 height 15
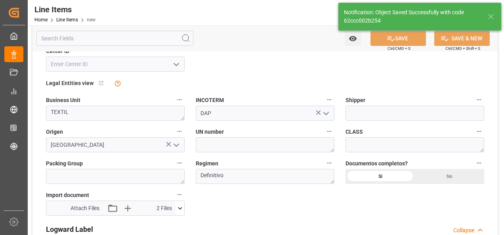
type input "ARCHROMA PAPER GMBH Y COMPAÑIA, SOC."
type input "4006 ARCHROMA INTERNATIONAL DE [GEOGRAPHIC_DATA]"
type textarea "ULTRATEX HS361 80% 1000"
type input "KG"
type input "3809919900"
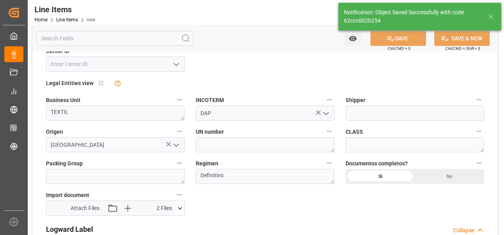
type input "23.09.2025 18:35"
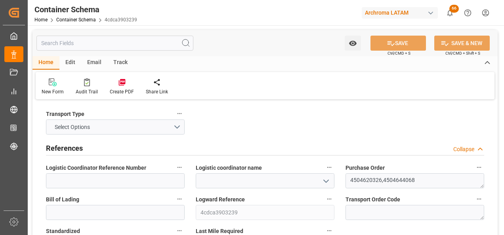
type input "0"
type input "2"
type input "16"
type input "16000"
type input "16912"
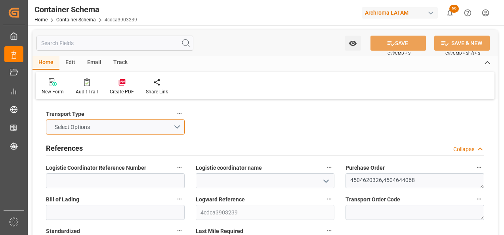
click at [176, 125] on button "Select Options" at bounding box center [115, 127] width 139 height 15
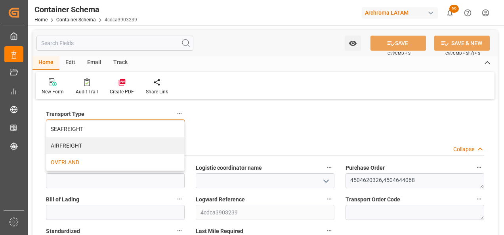
click at [122, 159] on div "OVERLAND" at bounding box center [115, 162] width 138 height 17
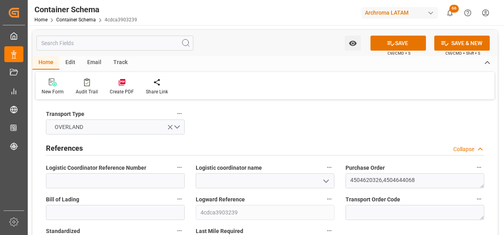
click at [325, 178] on icon "open menu" at bounding box center [326, 182] width 10 height 10
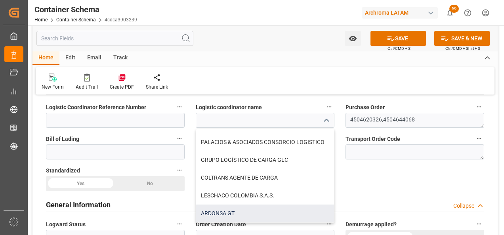
scroll to position [79, 0]
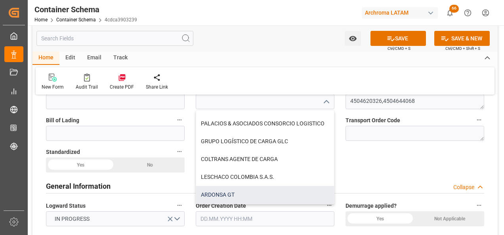
click at [247, 198] on div "ARDONSA GT" at bounding box center [265, 195] width 138 height 18
type input "ARDONSA GT"
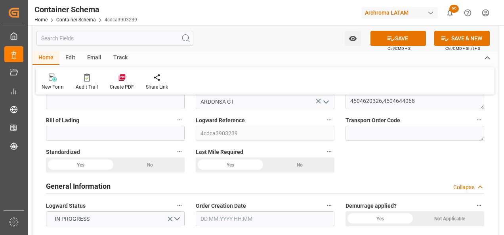
scroll to position [119, 0]
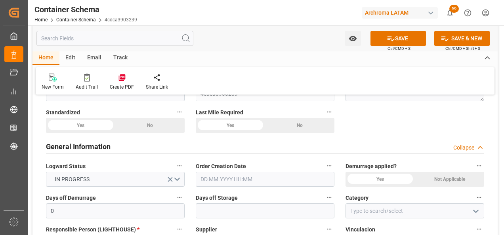
click at [233, 180] on input "text" at bounding box center [265, 179] width 139 height 15
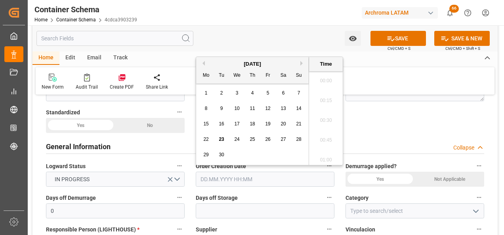
scroll to position [1013, 0]
click at [199, 148] on div "29 30 1 2 3 4 5" at bounding box center [253, 154] width 108 height 15
click at [221, 138] on span "23" at bounding box center [221, 140] width 5 height 6
click at [327, 120] on li "13:15" at bounding box center [326, 118] width 34 height 20
type input "23.09.2025 13:15"
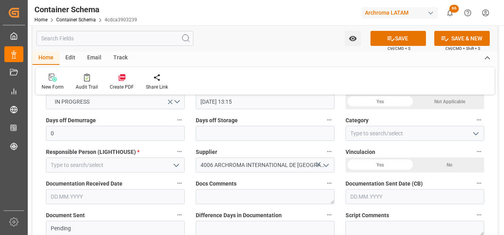
scroll to position [198, 0]
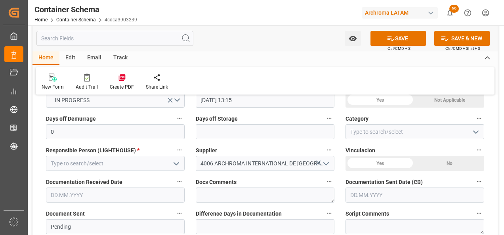
click at [474, 138] on button "open menu" at bounding box center [476, 132] width 12 height 12
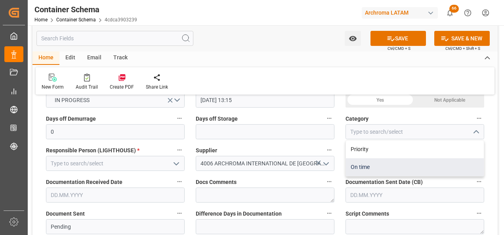
click at [392, 172] on div "On time" at bounding box center [415, 168] width 138 height 18
type input "On time"
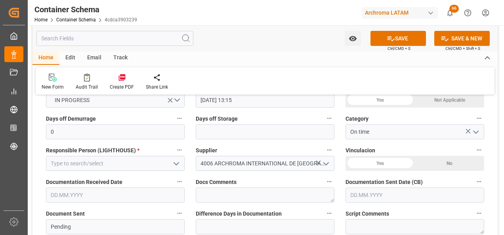
click at [392, 198] on input "text" at bounding box center [415, 195] width 139 height 15
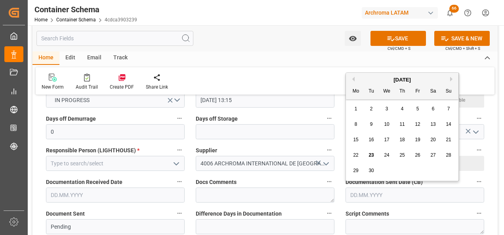
click at [350, 162] on div "22 23 24 25 26 27 28" at bounding box center [402, 155] width 108 height 15
click at [375, 154] on div "23" at bounding box center [372, 156] width 10 height 10
type input "[DATE]"
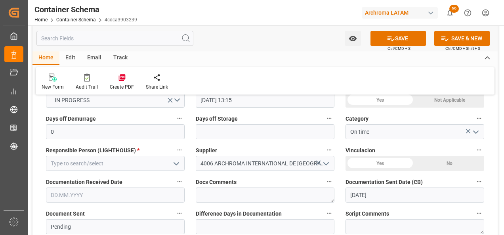
click at [96, 197] on input "text" at bounding box center [115, 195] width 139 height 15
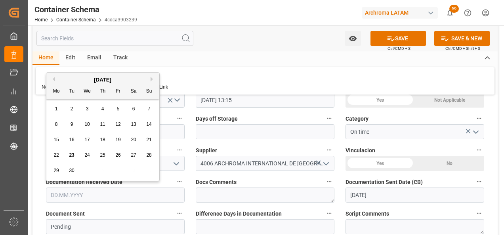
click at [48, 156] on div "[DATE] Mo Tu We Th Fr Sa Su 1 2 3 4 5 6 7 8 9 10 11 12 13 14 15 16 17 18 19 20 …" at bounding box center [102, 127] width 113 height 108
click at [71, 156] on span "23" at bounding box center [71, 156] width 5 height 6
type input "[DATE]"
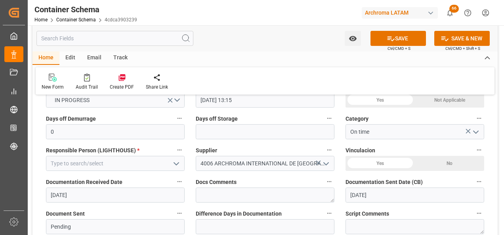
click at [179, 165] on icon "open menu" at bounding box center [177, 164] width 10 height 10
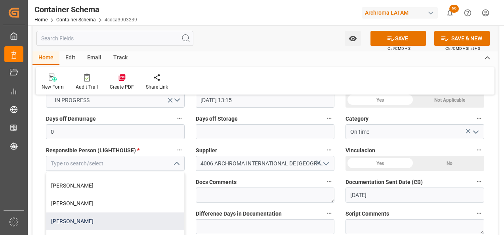
scroll to position [31, 0]
click at [110, 216] on div "[PERSON_NAME]" at bounding box center [115, 221] width 138 height 18
type input "[PERSON_NAME]"
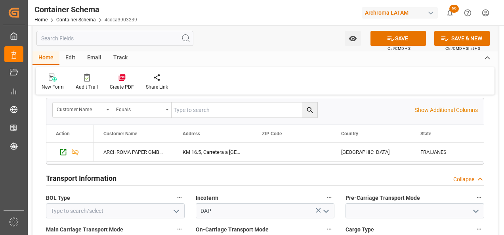
scroll to position [674, 0]
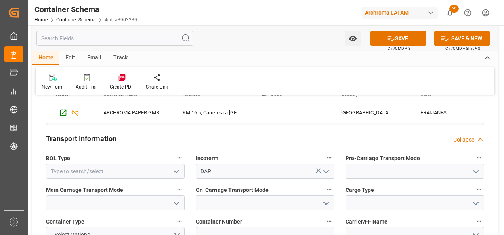
click at [475, 174] on icon "open menu" at bounding box center [476, 172] width 10 height 10
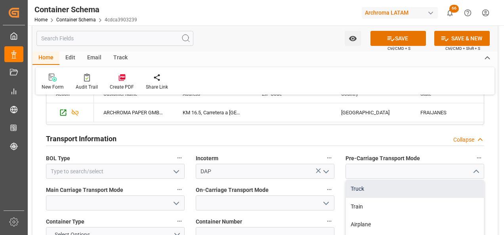
click at [450, 186] on div "Truck" at bounding box center [415, 189] width 138 height 18
type input "Truck"
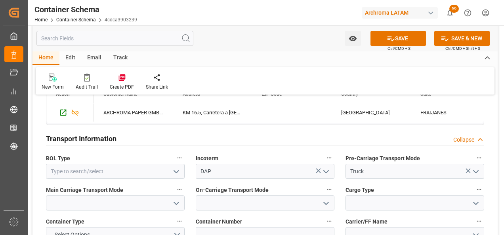
click at [180, 206] on icon "open menu" at bounding box center [177, 204] width 10 height 10
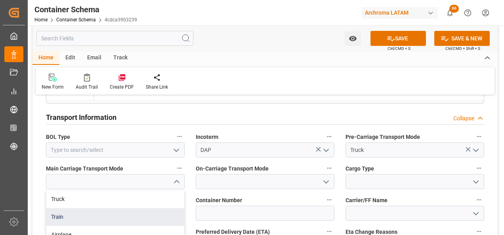
scroll to position [713, 0]
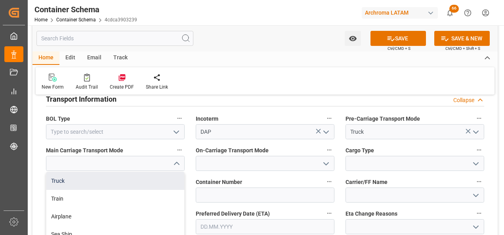
click at [141, 183] on div "Truck" at bounding box center [115, 181] width 138 height 18
type input "Truck"
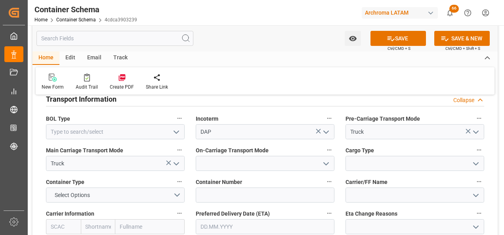
click at [325, 165] on icon "open menu" at bounding box center [326, 164] width 10 height 10
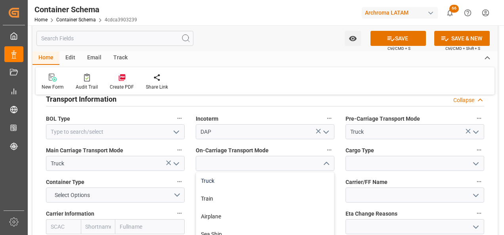
click at [315, 180] on div "Truck" at bounding box center [265, 181] width 138 height 18
type input "Truck"
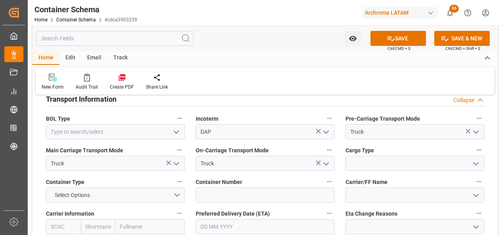
click at [476, 162] on icon "open menu" at bounding box center [476, 164] width 10 height 10
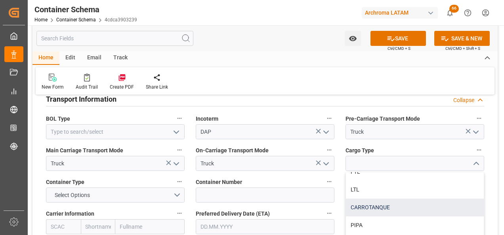
scroll to position [27, 0]
click at [368, 202] on div "LTL" at bounding box center [415, 208] width 138 height 18
type input "LTL"
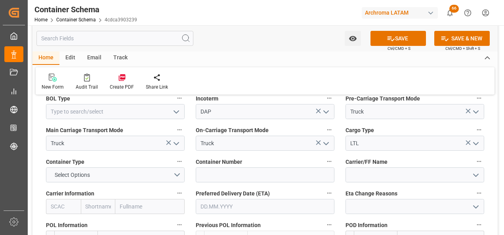
scroll to position [753, 0]
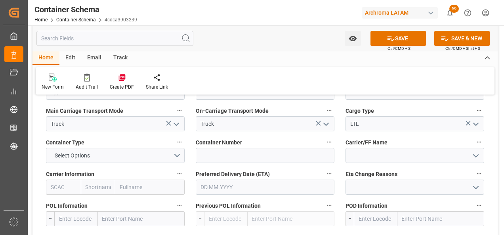
click at [218, 186] on input "text" at bounding box center [265, 187] width 139 height 15
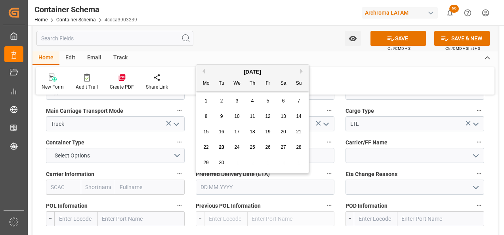
click at [199, 140] on div "15 16 17 18 19 20 21" at bounding box center [253, 131] width 108 height 15
click at [224, 133] on div "16" at bounding box center [222, 133] width 10 height 10
type input "[DATE]"
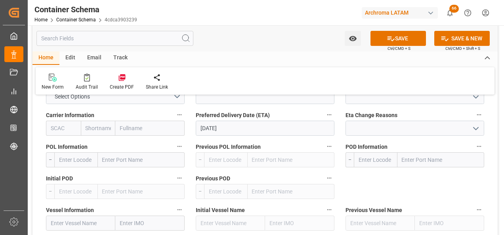
scroll to position [832, 0]
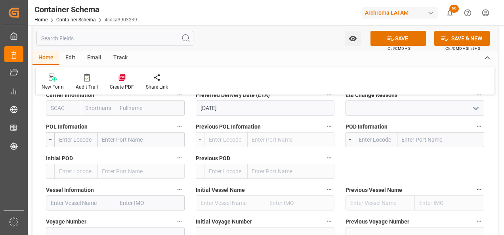
click at [411, 142] on input "text" at bounding box center [440, 139] width 87 height 15
type input "TECUN"
click at [432, 156] on b "Tecun Uman" at bounding box center [418, 157] width 31 height 6
type input "GTTUC"
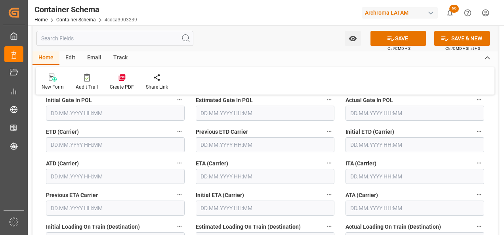
scroll to position [1030, 0]
type input "Tecun Uman"
click at [78, 145] on input "text" at bounding box center [115, 144] width 139 height 15
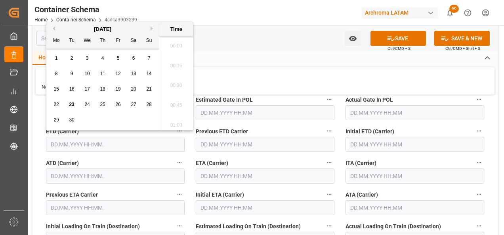
scroll to position [1013, 0]
click at [86, 76] on span "10" at bounding box center [86, 74] width 5 height 6
type input "[DATE] 00:00"
click at [212, 179] on input "text" at bounding box center [265, 176] width 139 height 15
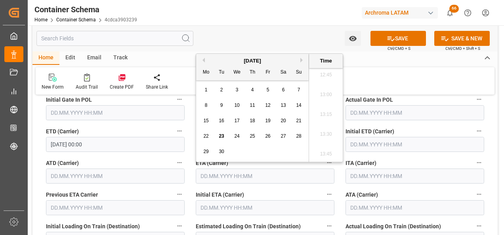
click at [222, 120] on span "16" at bounding box center [221, 121] width 5 height 6
type input "[DATE] 00:00"
click at [369, 205] on input "text" at bounding box center [415, 208] width 139 height 15
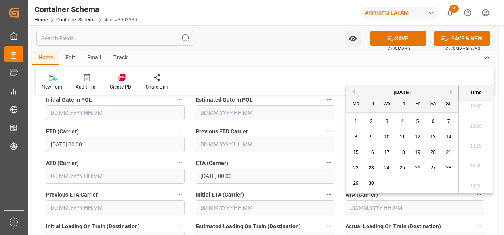
click at [375, 152] on div "16" at bounding box center [372, 153] width 10 height 10
type input "[DATE] 00:00"
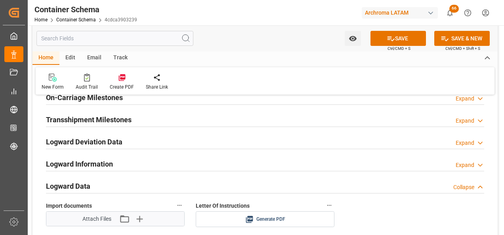
scroll to position [1229, 0]
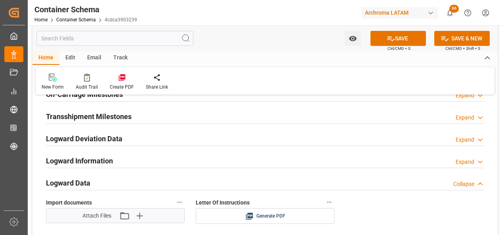
click at [118, 213] on div "Attach Files Attach existing file Upload new file" at bounding box center [115, 216] width 66 height 11
click at [121, 214] on icon "button" at bounding box center [124, 216] width 11 height 9
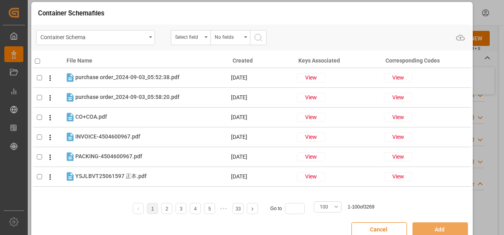
click at [148, 40] on div "Container Schema" at bounding box center [95, 37] width 119 height 15
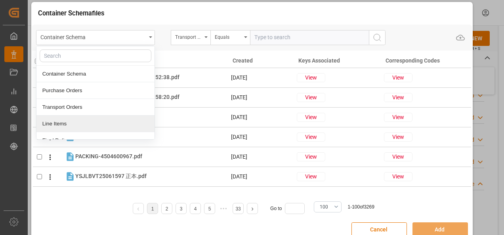
click at [82, 120] on div "Line Items" at bounding box center [95, 124] width 118 height 17
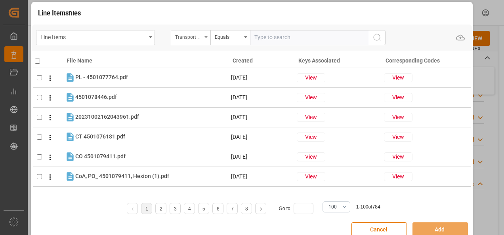
click at [203, 38] on div "Transport Type" at bounding box center [191, 37] width 40 height 15
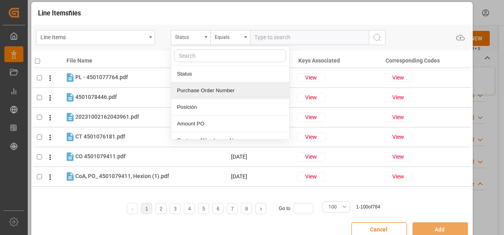
click at [205, 87] on div "Purchase Order Number" at bounding box center [230, 90] width 118 height 17
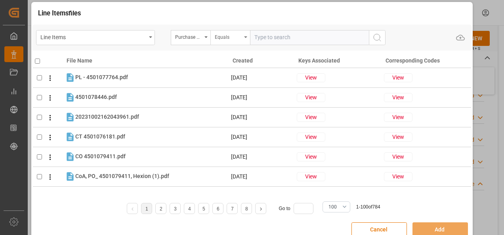
click at [221, 35] on div "Equals" at bounding box center [228, 36] width 27 height 9
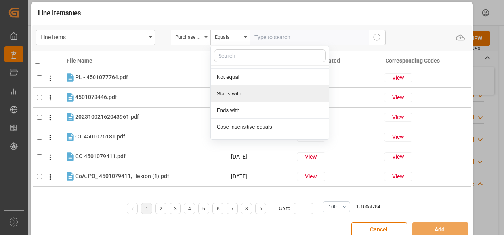
scroll to position [59, 0]
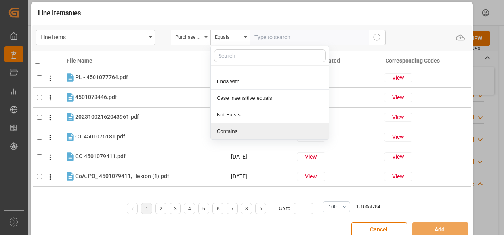
click at [240, 127] on div "Contains" at bounding box center [270, 131] width 118 height 17
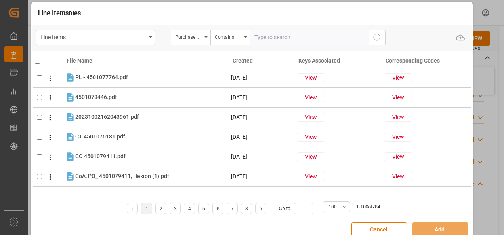
click at [287, 34] on input "text" at bounding box center [309, 37] width 119 height 15
paste input "4504620326-4504644068"
click at [288, 40] on input "4504620326-4504644068" at bounding box center [309, 37] width 119 height 15
click at [320, 38] on input "4504620326,4504644068" at bounding box center [309, 37] width 119 height 15
type input "4504620326,4504644068"
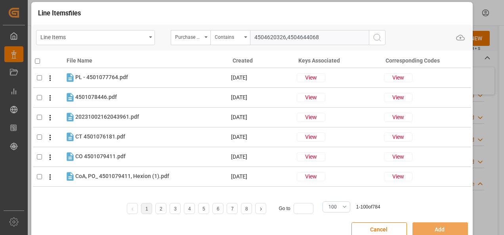
click at [382, 36] on button "search button" at bounding box center [377, 37] width 17 height 15
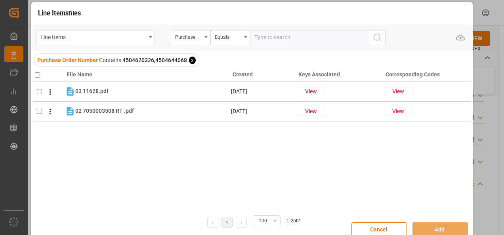
click at [37, 76] on input "checkbox" at bounding box center [37, 75] width 5 height 5
checkbox input "true"
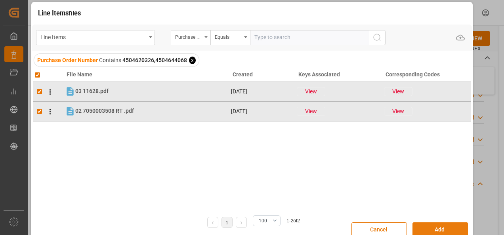
click at [444, 227] on button "Add" at bounding box center [440, 230] width 55 height 15
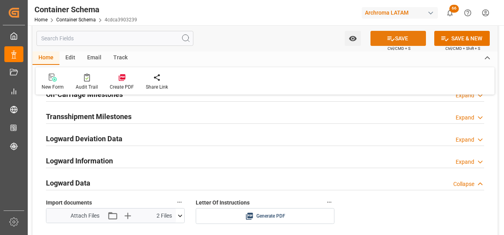
click at [407, 38] on button "SAVE" at bounding box center [398, 38] width 55 height 15
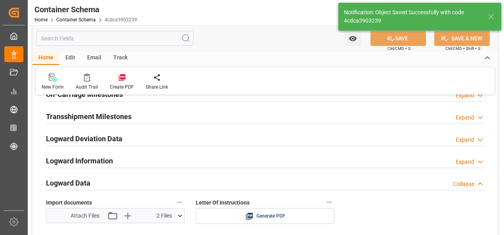
type input "Document Sent"
type input "GTTUC"
type input "Tecun Uman"
type input "[DATE] 00:00"
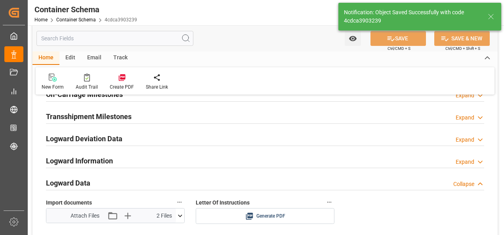
click at [96, 57] on div "Email" at bounding box center [94, 58] width 26 height 13
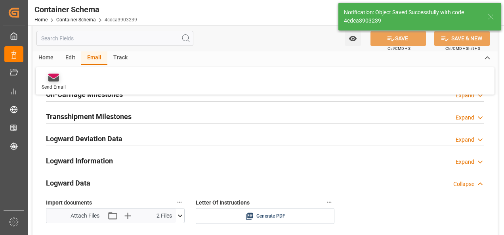
click at [58, 78] on icon at bounding box center [53, 79] width 11 height 6
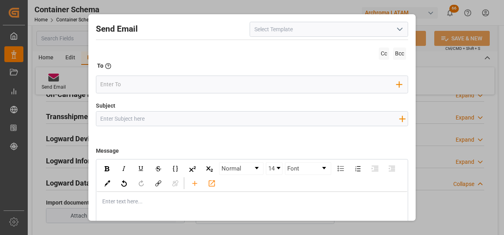
click at [390, 27] on input at bounding box center [329, 29] width 159 height 15
click at [396, 30] on icon "open menu" at bounding box center [400, 30] width 10 height 10
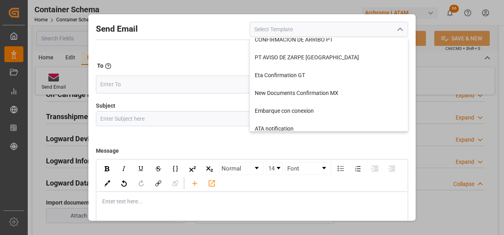
scroll to position [79, 0]
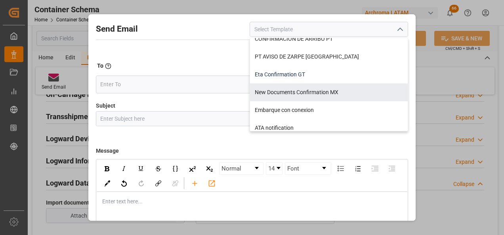
click at [320, 76] on div "Eta Confirmation GT" at bounding box center [329, 75] width 158 height 18
type input "Eta Confirmation GT"
type input "GT || PO {{purchaseOrder}} || {{category}} || BL {{bookingNumber}} || Confirmac…"
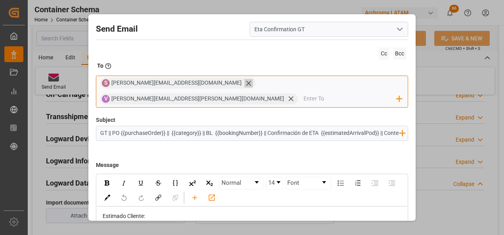
click at [245, 88] on icon at bounding box center [249, 83] width 8 height 8
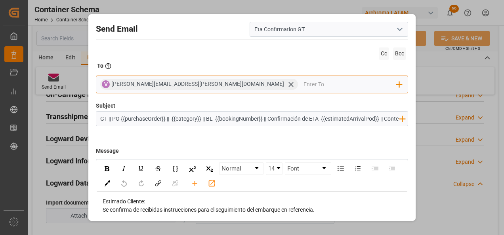
click at [304, 86] on input "email" at bounding box center [350, 84] width 93 height 12
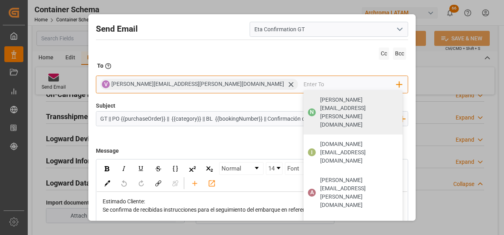
type input "G"
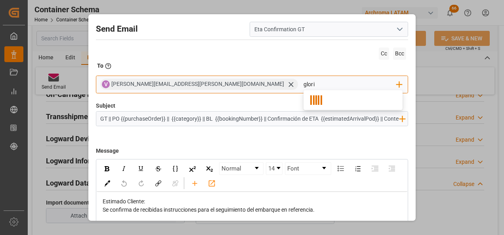
type input "gloria"
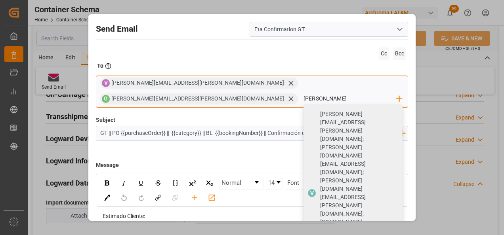
type input "[PERSON_NAME]"
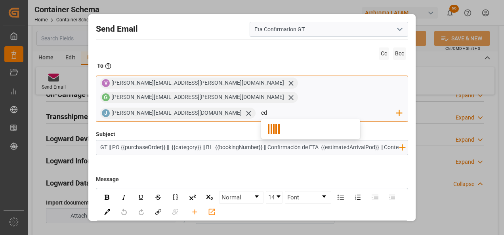
type input "edg"
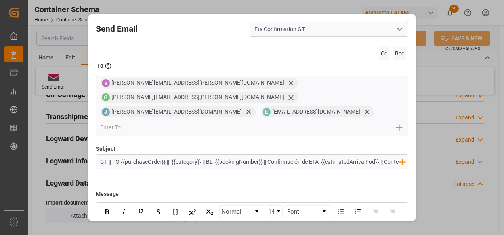
drag, startPoint x: 267, startPoint y: 131, endPoint x: 207, endPoint y: 138, distance: 60.3
click at [207, 155] on input "GT || PO {{purchaseOrder}} || {{category}} || BL {{bookingNumber}} || Confirmac…" at bounding box center [249, 162] width 307 height 14
drag, startPoint x: 324, startPoint y: 133, endPoint x: 374, endPoint y: 138, distance: 50.2
click at [374, 155] on input "GT || PO {{purchaseOrder}} || {{category}} || Confirmación de ETA {{estimatedAr…" at bounding box center [249, 162] width 307 height 14
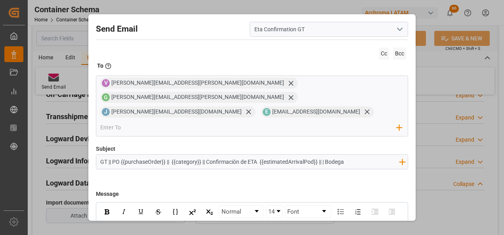
scroll to position [0, 0]
click at [326, 155] on input "GT || PO {{purchaseOrder}} || {{category}} || Confirmación de ETA {{estimatedAr…" at bounding box center [249, 162] width 307 height 14
click at [363, 155] on input "GT || PO {{purchaseOrder}} || {{category}} || Confirmación de ETA {{estimatedAr…" at bounding box center [249, 162] width 307 height 14
type input "GT || PO {{purchaseOrder}} || {{category}} || Confirmación de ETA {{estimatedAr…"
click at [363, 155] on input "GT || PO {{purchaseOrder}} || {{category}} || Confirmación de ETA {{estimatedAr…" at bounding box center [249, 162] width 307 height 14
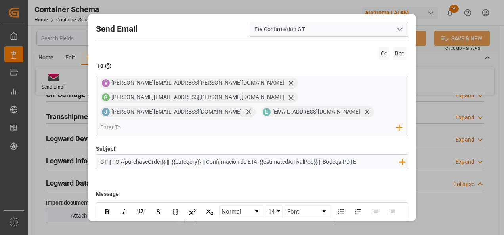
click at [363, 155] on input "GT || PO {{purchaseOrder}} || {{category}} || Confirmación de ETA {{estimatedAr…" at bounding box center [249, 162] width 307 height 14
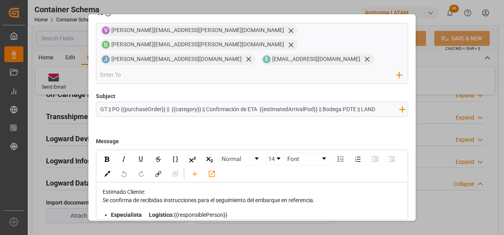
scroll to position [57, 0]
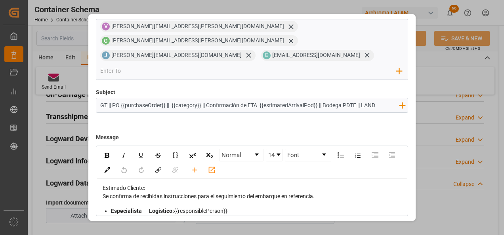
type input "GT || PO {{purchaseOrder}} || {{category}} || Confirmación de ETA {{estimatedAr…"
click at [315, 193] on span "Se confirma de recibidas instrucciones para el seguimiento del embarque en refe…" at bounding box center [209, 196] width 212 height 6
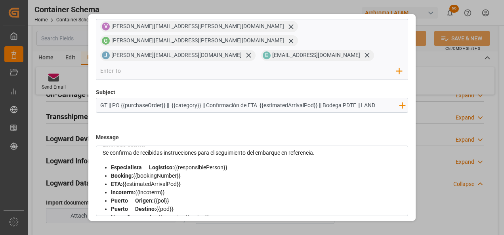
scroll to position [0, 0]
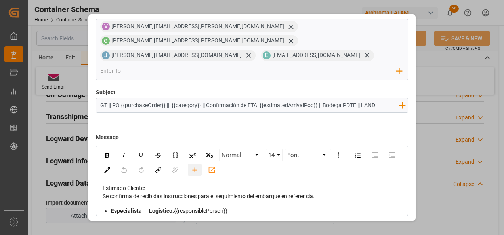
click at [199, 166] on icon "rdw-toolbar" at bounding box center [195, 170] width 8 height 8
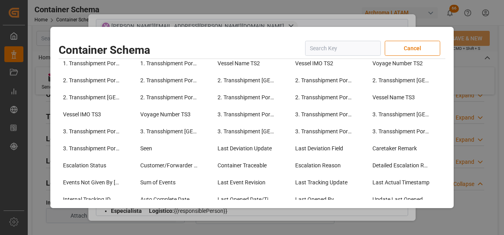
scroll to position [594, 0]
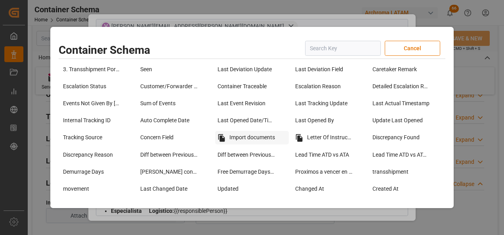
click at [254, 135] on div "Import documents" at bounding box center [251, 137] width 73 height 13
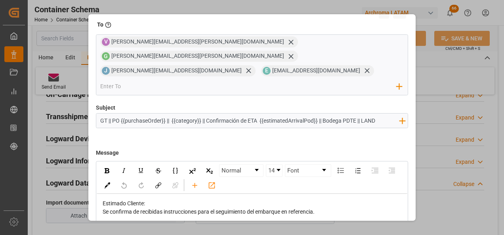
scroll to position [79, 0]
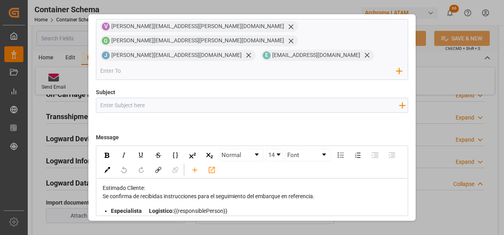
scroll to position [42, 0]
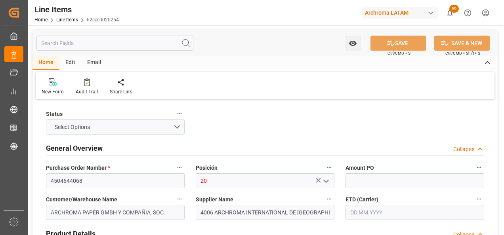
type input "2.31"
type input "12000"
type input "27720"
type input "3809919900"
type input "[DATE]"
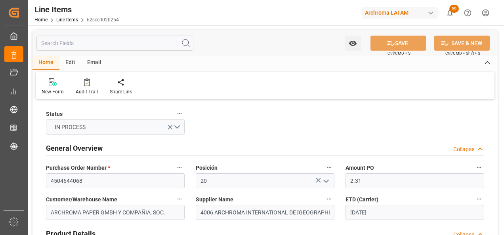
type input "[DATE]"
type input "23.09.2025 18:35"
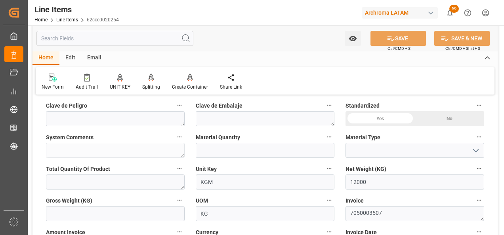
scroll to position [277, 0]
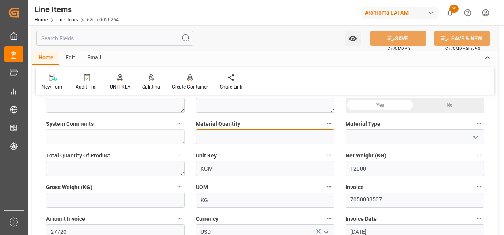
click at [223, 133] on input "text" at bounding box center [265, 137] width 139 height 15
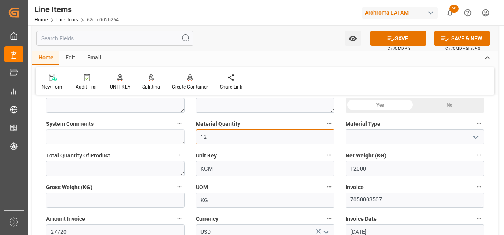
type input "12"
click at [476, 137] on icon "open menu" at bounding box center [476, 138] width 10 height 10
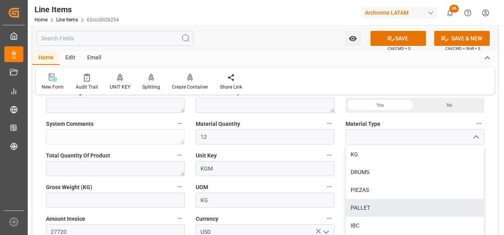
click at [364, 205] on div "PALLET" at bounding box center [415, 208] width 138 height 18
type input "PALLET"
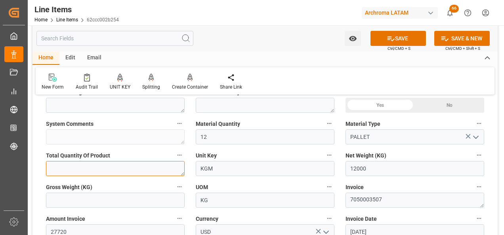
click at [119, 170] on textarea at bounding box center [115, 168] width 139 height 15
click at [121, 209] on div "Gross Weight (KG)" at bounding box center [115, 195] width 150 height 32
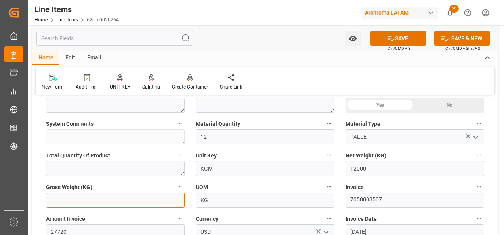
click at [119, 201] on input "text" at bounding box center [115, 200] width 139 height 15
type input "12684"
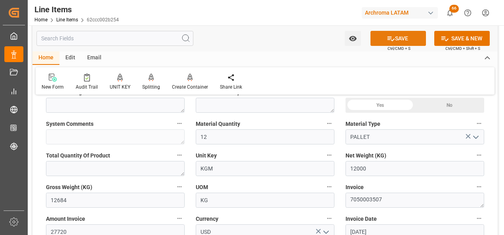
click at [405, 40] on button "SAVE" at bounding box center [398, 38] width 55 height 15
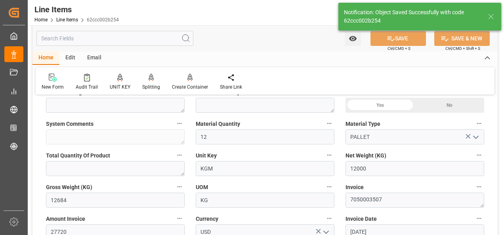
type textarea "12 PALLET"
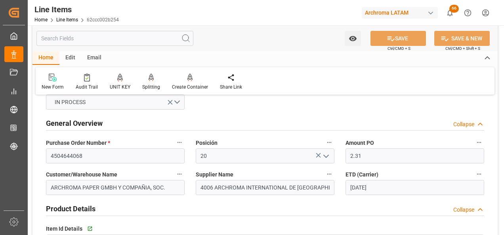
scroll to position [0, 0]
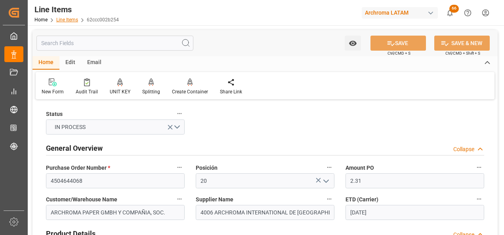
click at [69, 21] on link "Line Items" at bounding box center [67, 20] width 22 height 6
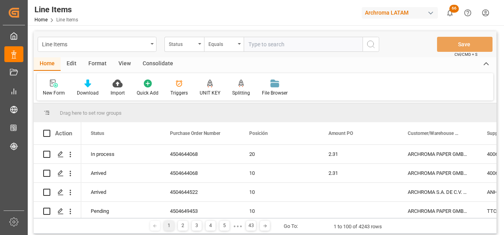
click at [57, 89] on div "New Form" at bounding box center [54, 87] width 34 height 17
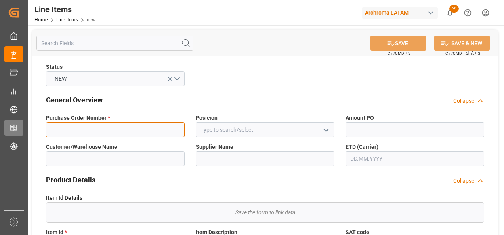
click at [126, 127] on input at bounding box center [115, 129] width 139 height 15
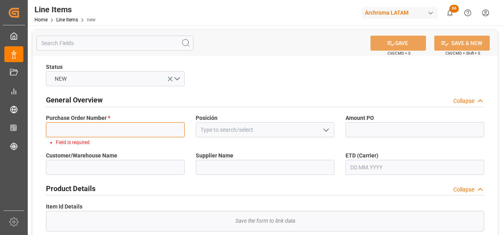
click at [141, 134] on input at bounding box center [115, 129] width 139 height 15
paste input "4504620323"
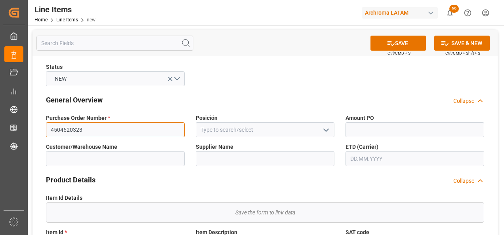
type input "4504620323"
click at [336, 133] on div at bounding box center [265, 129] width 151 height 15
click at [328, 134] on icon "open menu" at bounding box center [326, 131] width 10 height 10
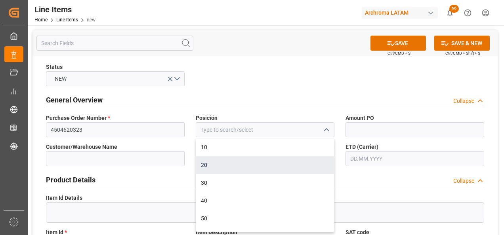
click at [279, 164] on div "20" at bounding box center [265, 166] width 138 height 18
type input "20"
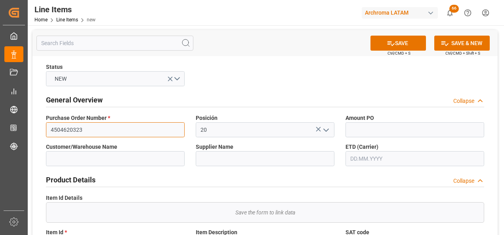
click at [147, 130] on input "4504620323" at bounding box center [115, 129] width 139 height 15
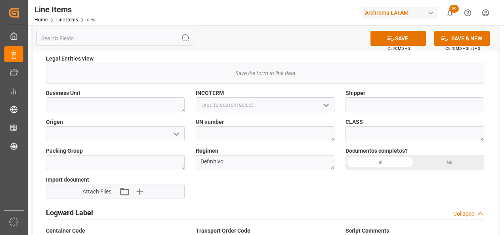
scroll to position [476, 0]
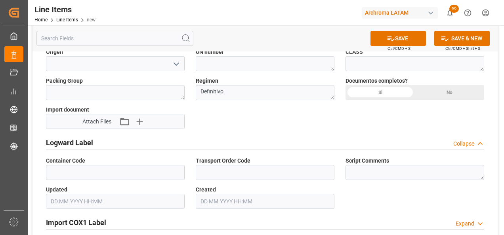
type input "4504620323"
click at [355, 171] on textarea at bounding box center [415, 172] width 139 height 15
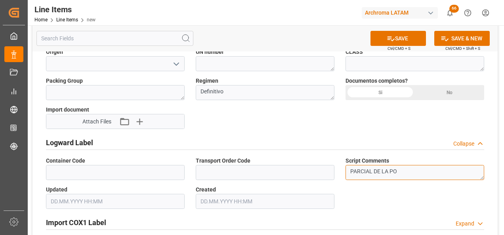
paste textarea "4504620323"
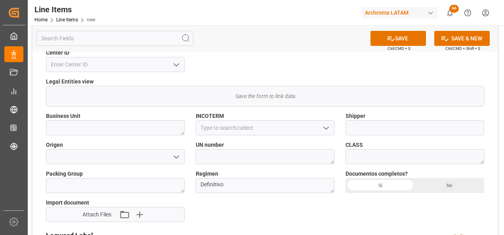
scroll to position [396, 0]
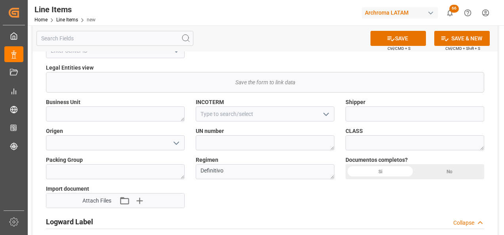
type textarea "PARCIAL DE LA PO 4504620323"
click at [369, 174] on div "Si" at bounding box center [380, 171] width 69 height 15
click at [164, 145] on input at bounding box center [115, 143] width 139 height 15
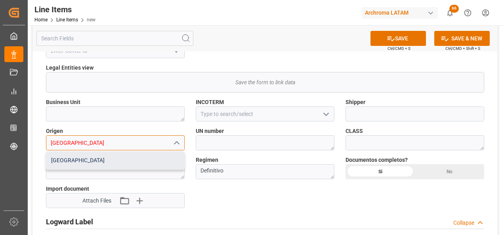
click at [147, 160] on div "[GEOGRAPHIC_DATA]" at bounding box center [115, 161] width 138 height 18
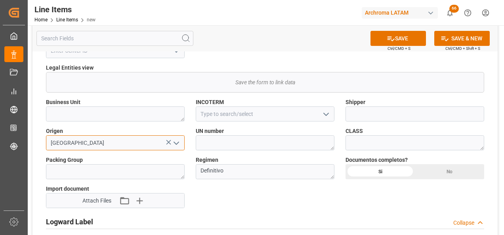
type input "[GEOGRAPHIC_DATA]"
click at [326, 115] on polyline "open menu" at bounding box center [326, 114] width 5 height 2
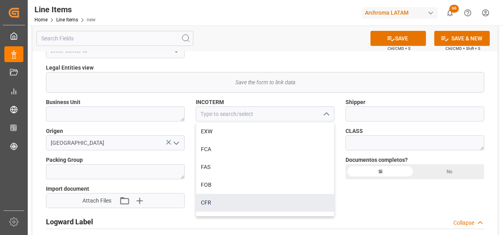
scroll to position [103, 0]
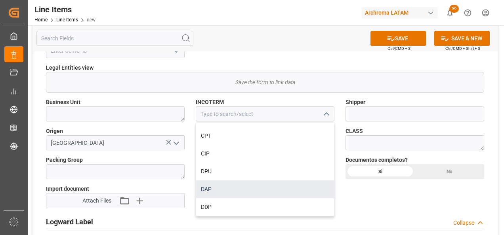
click at [237, 191] on div "DAP" at bounding box center [265, 190] width 138 height 18
type input "DAP"
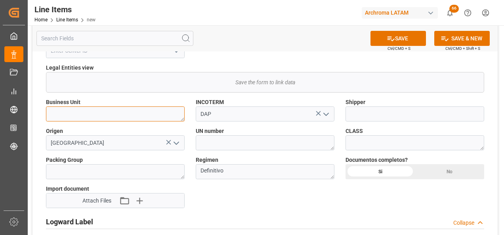
click at [124, 115] on textarea at bounding box center [115, 114] width 139 height 15
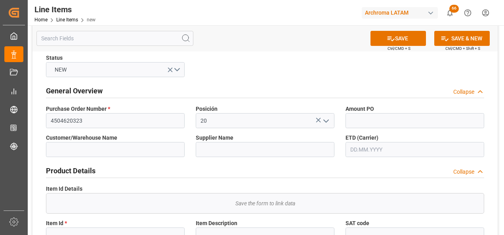
scroll to position [0, 0]
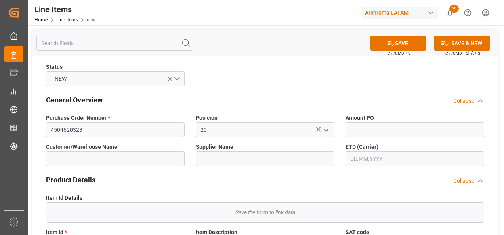
type textarea "TEXTIL"
click at [383, 130] on input "text" at bounding box center [415, 129] width 139 height 15
click at [364, 130] on input "text" at bounding box center [415, 129] width 139 height 15
type input "2.31"
click at [365, 162] on input "text" at bounding box center [415, 158] width 139 height 15
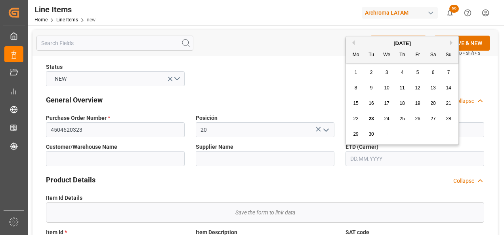
click at [350, 84] on div "8 9 10 11 12 13 14" at bounding box center [402, 87] width 108 height 15
click at [386, 87] on span "10" at bounding box center [386, 88] width 5 height 6
type input "[DATE]"
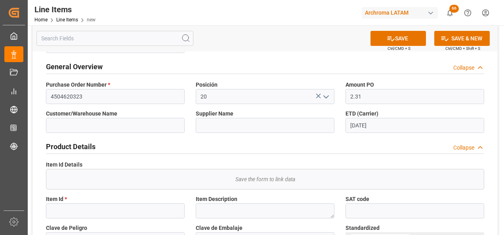
scroll to position [79, 0]
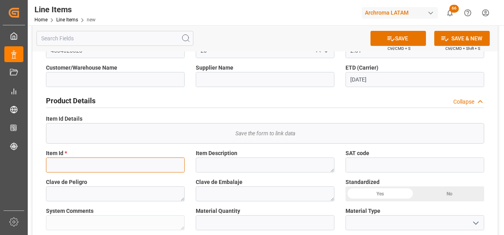
click at [112, 166] on input at bounding box center [115, 165] width 139 height 15
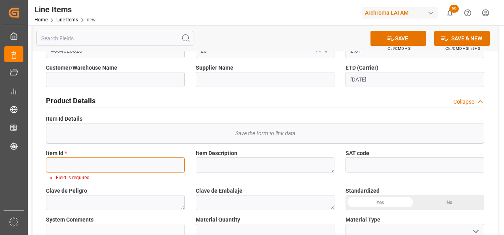
click at [128, 161] on input at bounding box center [115, 165] width 139 height 15
paste input "28828730770"
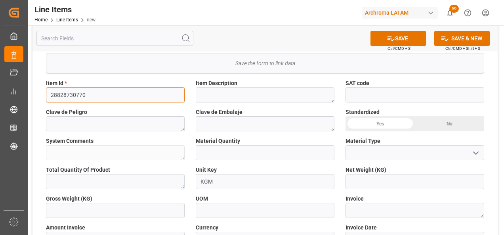
scroll to position [159, 0]
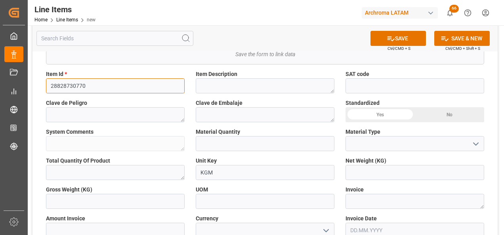
type input "28828730770"
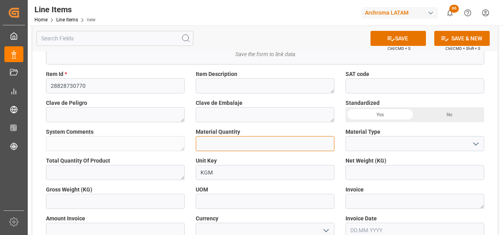
click at [227, 146] on input "text" at bounding box center [265, 143] width 139 height 15
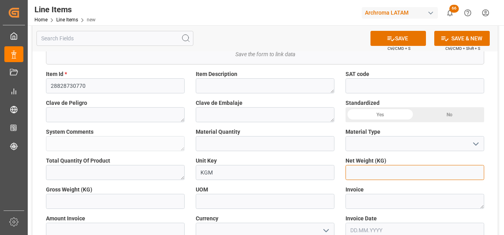
click at [360, 171] on input "text" at bounding box center [415, 172] width 139 height 15
type input "2000"
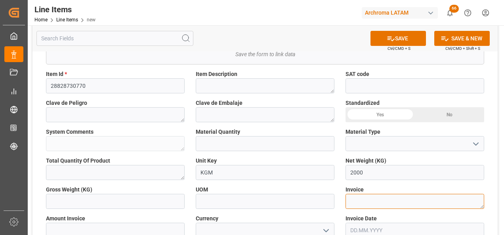
click at [357, 199] on textarea at bounding box center [415, 201] width 139 height 15
click at [402, 201] on textarea at bounding box center [415, 201] width 139 height 15
paste textarea "7050003507"
type textarea "7050003507"
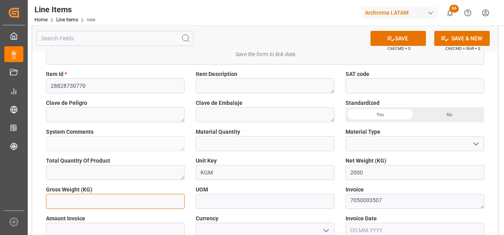
click at [125, 203] on input "text" at bounding box center [115, 201] width 139 height 15
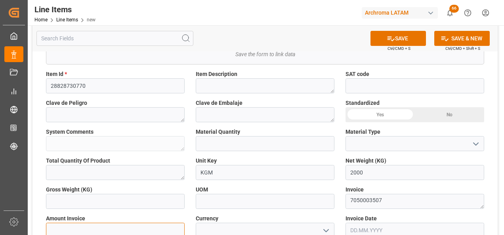
click at [113, 231] on input "text" at bounding box center [115, 230] width 139 height 15
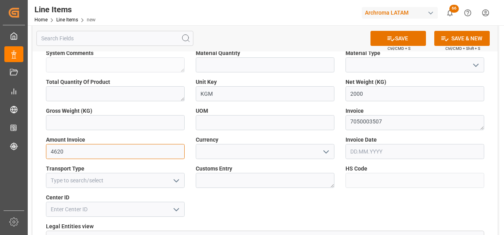
scroll to position [238, 0]
type input "4620"
click at [321, 151] on button "open menu" at bounding box center [326, 151] width 12 height 12
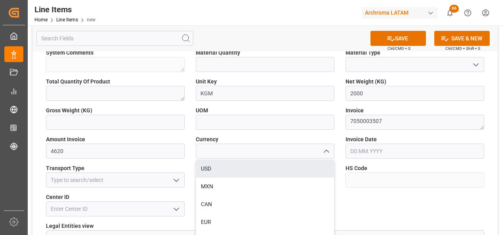
click at [283, 173] on div "USD" at bounding box center [265, 169] width 138 height 18
type input "USD"
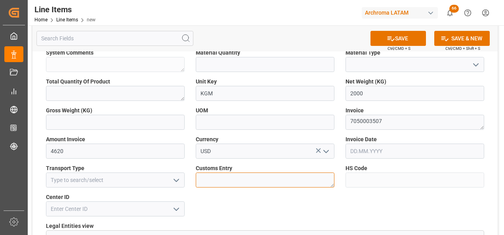
click at [309, 178] on textarea at bounding box center [265, 180] width 139 height 15
type textarea "TECUN UMAN"
click at [175, 183] on icon "open menu" at bounding box center [177, 181] width 10 height 10
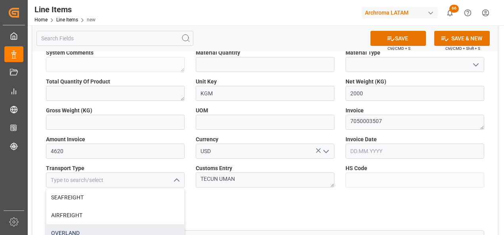
click at [128, 227] on div "OVERLAND" at bounding box center [115, 234] width 138 height 18
type input "OVERLAND"
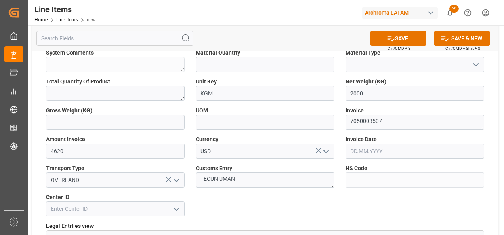
click at [382, 151] on input "text" at bounding box center [415, 151] width 139 height 15
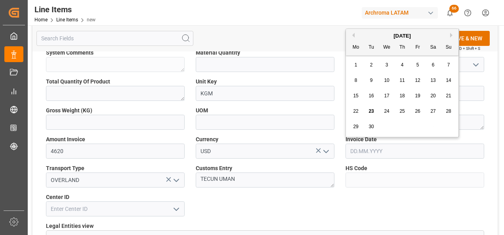
click at [349, 76] on div "8 9 10 11 12 13 14" at bounding box center [402, 80] width 108 height 15
click at [369, 78] on div "9" at bounding box center [372, 81] width 10 height 10
type input "09.09.2025"
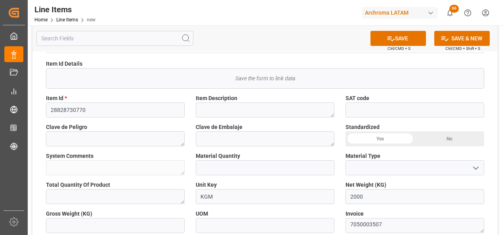
scroll to position [159, 0]
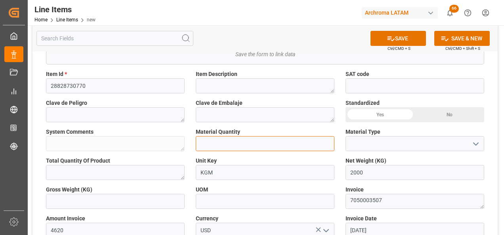
click at [211, 150] on input "text" at bounding box center [265, 143] width 139 height 15
type input "2"
click at [478, 140] on icon "open menu" at bounding box center [476, 145] width 10 height 10
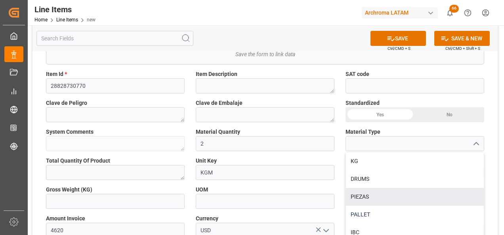
click at [391, 208] on div "PALLET" at bounding box center [415, 215] width 138 height 18
type input "PALLET"
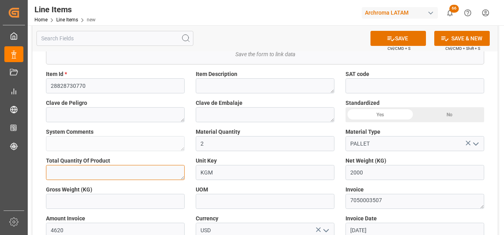
click at [122, 176] on textarea at bounding box center [115, 172] width 139 height 15
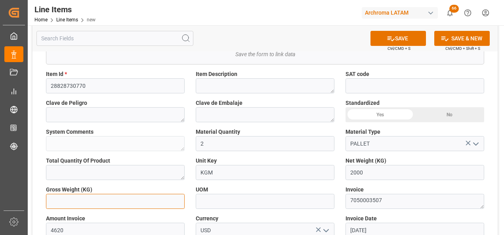
click at [124, 206] on input "text" at bounding box center [115, 201] width 139 height 15
type input "2114"
click at [409, 40] on button "SAVE" at bounding box center [398, 38] width 55 height 15
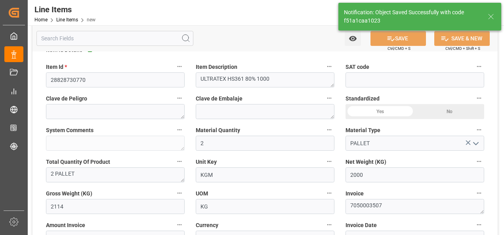
type input "4006 ARCHROMA INTERNATIONAL DE [GEOGRAPHIC_DATA]"
type textarea "ULTRATEX HS361 80% 1000"
type textarea "2 PALLET"
type input "KG"
type input "3809919900"
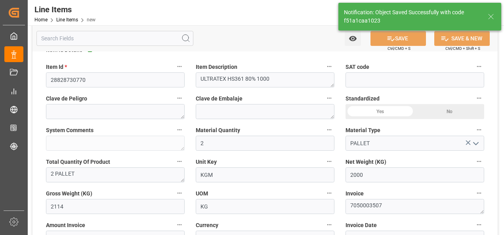
type input "23.09.2025 18:38"
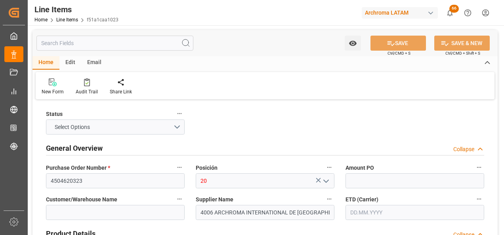
type input "2.31"
type input "2"
type input "2000"
type input "2114"
type input "4620"
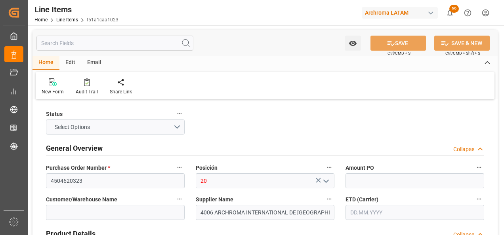
type input "3809919900"
type input "[DATE]"
type input "[DATE] 18:38"
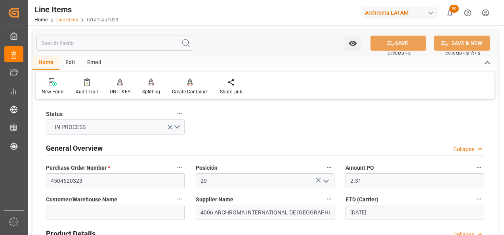
click at [66, 20] on link "Line Items" at bounding box center [67, 20] width 22 height 6
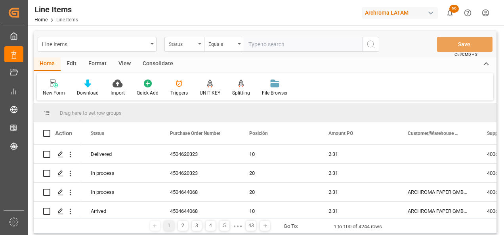
click at [181, 50] on div "Status" at bounding box center [184, 44] width 40 height 15
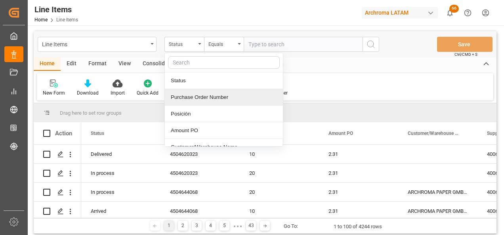
click at [209, 97] on div "Purchase Order Number" at bounding box center [224, 97] width 118 height 17
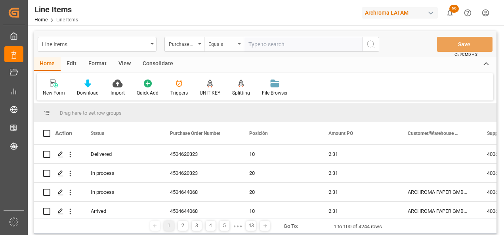
click at [214, 50] on div "Equals" at bounding box center [224, 44] width 40 height 15
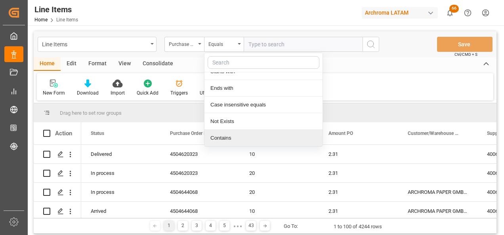
click at [228, 133] on div "Contains" at bounding box center [263, 138] width 118 height 17
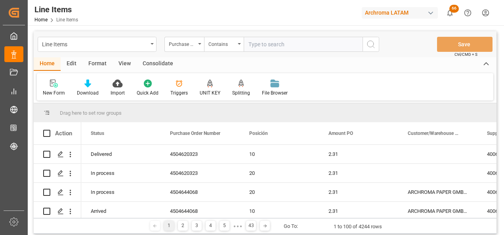
click at [281, 44] on input "text" at bounding box center [303, 44] width 119 height 15
paste input "4504644068-4504620323"
click at [281, 44] on input "4504644068-4504620323" at bounding box center [303, 44] width 119 height 15
click at [316, 42] on input "4504644068,4504620323" at bounding box center [303, 44] width 119 height 15
type input "4504644068,4504620323"
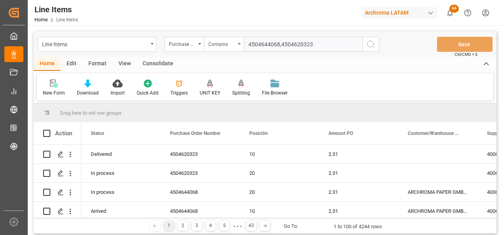
click at [374, 44] on circle "search button" at bounding box center [370, 44] width 6 height 6
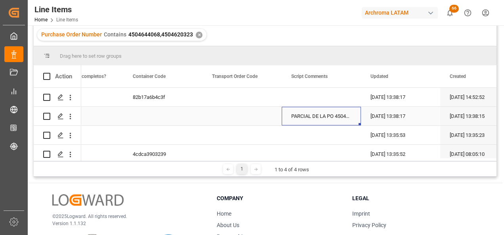
click at [324, 118] on div "PARCIAL DE LA PO 4504620323" at bounding box center [321, 116] width 79 height 19
drag, startPoint x: 360, startPoint y: 125, endPoint x: 359, endPoint y: 132, distance: 7.6
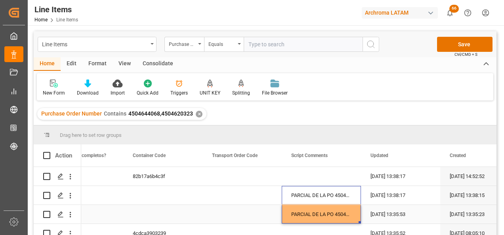
click at [343, 215] on div "PARCIAL DE LA PO 4504620323" at bounding box center [321, 214] width 79 height 19
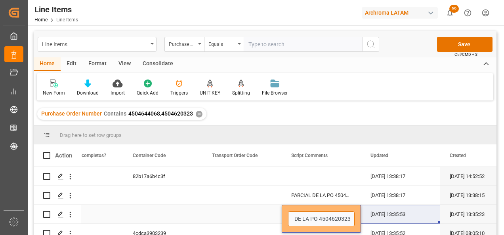
drag, startPoint x: 342, startPoint y: 218, endPoint x: 370, endPoint y: 219, distance: 28.1
click at [347, 216] on input "PARCIAL DE LA PO 4504620323" at bounding box center [321, 219] width 67 height 15
paste input "44068"
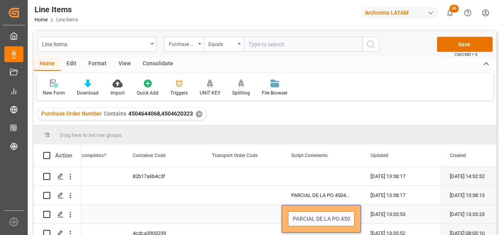
type input "PARCIAL DE LA PO 4504644068"
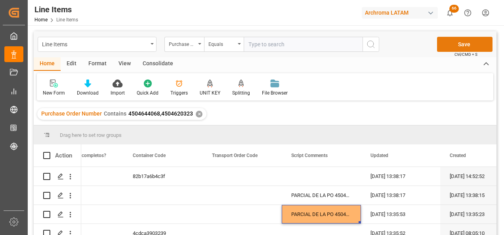
click at [446, 43] on button "Save" at bounding box center [464, 44] width 55 height 15
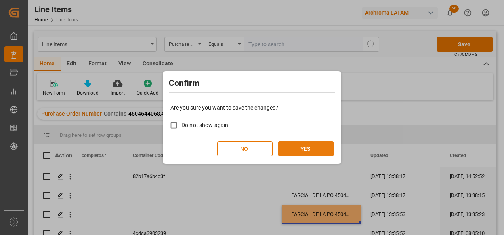
click at [314, 148] on button "YES" at bounding box center [305, 148] width 55 height 15
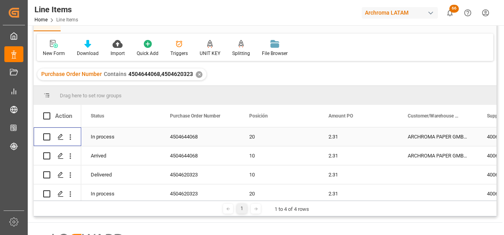
click at [46, 135] on input "Press Space to toggle row selection (unchecked)" at bounding box center [46, 137] width 7 height 7
checkbox input "true"
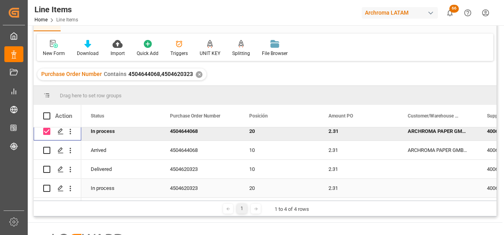
click at [45, 187] on input "Press Space to toggle row selection (unchecked)" at bounding box center [46, 188] width 7 height 7
checkbox input "true"
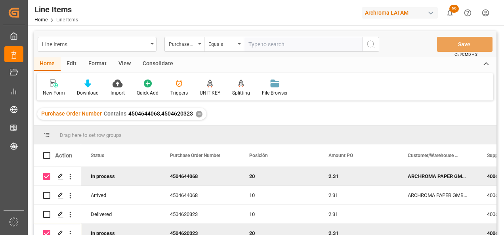
click at [164, 63] on div "Consolidate" at bounding box center [158, 63] width 42 height 13
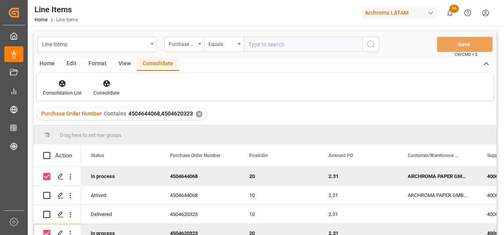
click at [60, 85] on icon at bounding box center [62, 84] width 8 height 8
click at [90, 115] on div "Create TO Consolidation" at bounding box center [80, 112] width 62 height 8
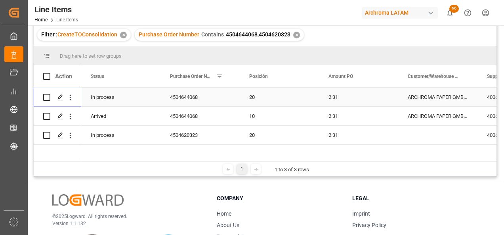
click at [46, 99] on input "Press Space to toggle row selection (unchecked)" at bounding box center [46, 97] width 7 height 7
checkbox input "true"
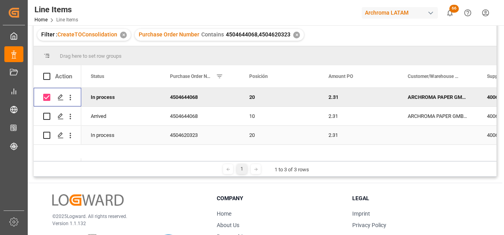
drag, startPoint x: 45, startPoint y: 137, endPoint x: 49, endPoint y: 137, distance: 4.4
click at [45, 137] on input "Press Space to toggle row selection (unchecked)" at bounding box center [46, 135] width 7 height 7
checkbox input "true"
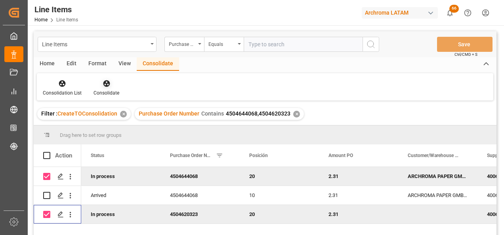
click at [111, 90] on div "Consolidate" at bounding box center [107, 93] width 26 height 7
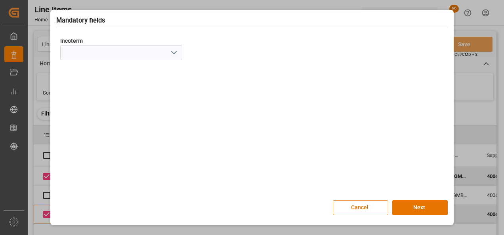
click at [174, 56] on icon "open menu" at bounding box center [174, 53] width 10 height 10
click at [127, 125] on div "DAP" at bounding box center [121, 128] width 121 height 18
type input "DAP"
click at [418, 202] on button "Next" at bounding box center [419, 208] width 55 height 15
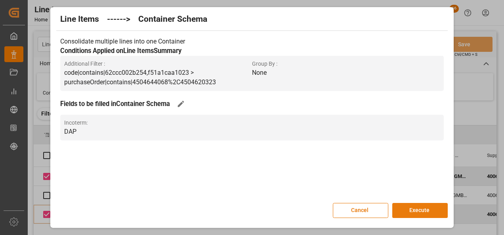
click at [419, 205] on button "Execute" at bounding box center [419, 210] width 55 height 15
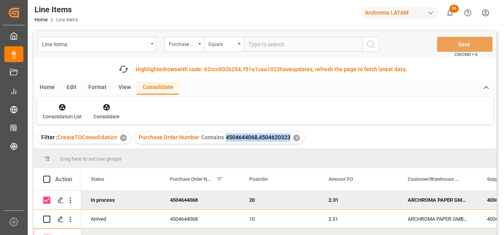
drag, startPoint x: 223, startPoint y: 138, endPoint x: 287, endPoint y: 139, distance: 63.4
click at [287, 139] on span "4504644068,4504620323" at bounding box center [258, 137] width 65 height 6
copy span "4504644068,4504620323"
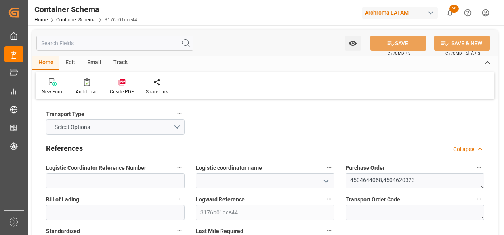
type input "0"
type input "2"
type input "14"
type input "14000"
type input "14798"
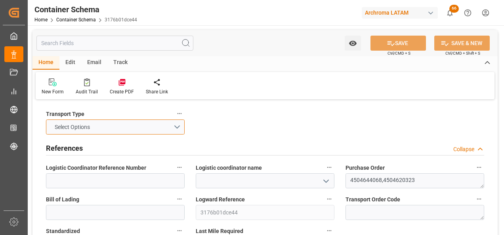
click at [162, 128] on button "Select Options" at bounding box center [115, 127] width 139 height 15
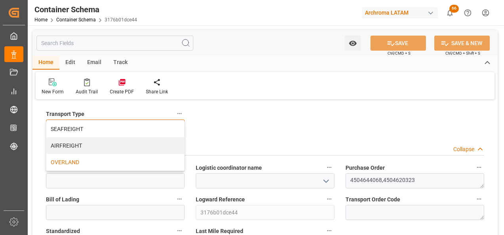
click at [130, 168] on div "OVERLAND" at bounding box center [115, 162] width 138 height 17
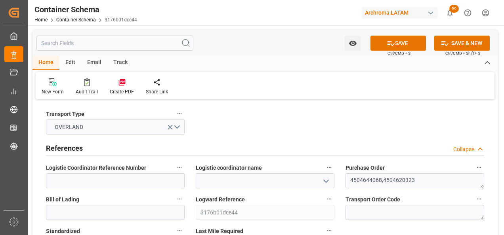
click at [323, 181] on icon "open menu" at bounding box center [326, 182] width 10 height 10
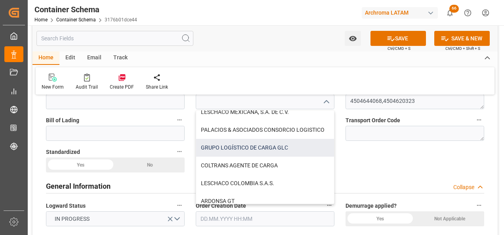
scroll to position [13, 0]
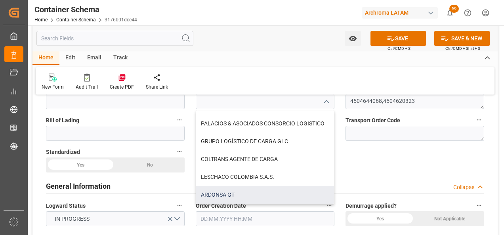
click at [254, 194] on div "ARDONSA GT" at bounding box center [265, 195] width 138 height 18
type input "ARDONSA GT"
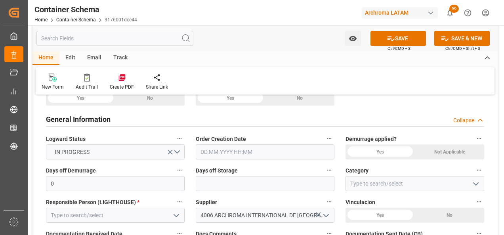
scroll to position [159, 0]
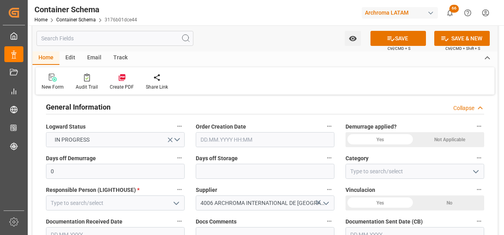
drag, startPoint x: 472, startPoint y: 172, endPoint x: 463, endPoint y: 176, distance: 9.9
click at [472, 172] on icon "open menu" at bounding box center [476, 172] width 10 height 10
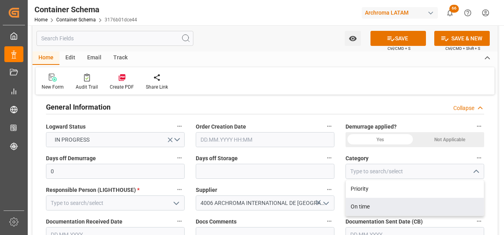
click at [405, 201] on div "On time" at bounding box center [415, 207] width 138 height 18
type input "On time"
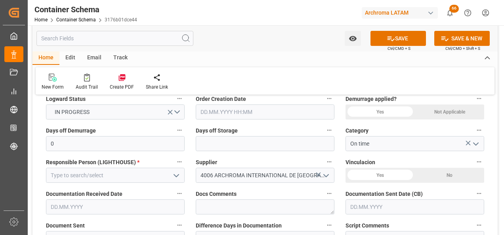
scroll to position [198, 0]
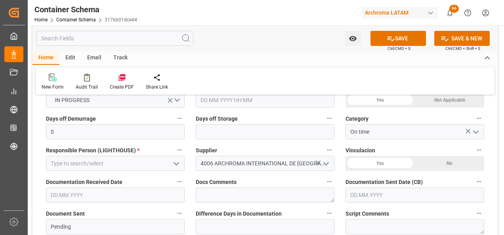
click at [170, 161] on button "open menu" at bounding box center [176, 164] width 12 height 12
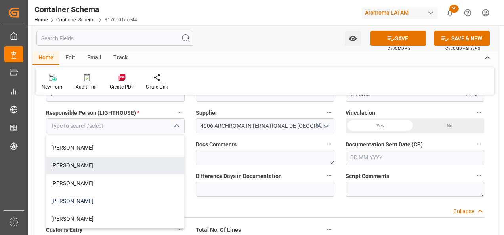
scroll to position [238, 0]
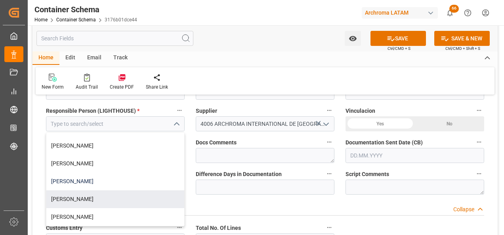
click at [126, 182] on div "[PERSON_NAME]" at bounding box center [115, 182] width 138 height 18
type input "[PERSON_NAME]"
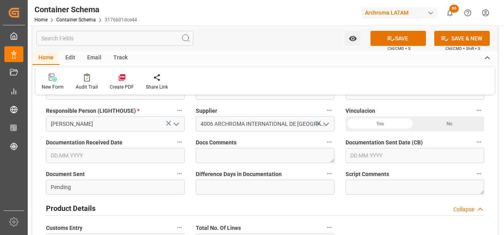
click at [161, 156] on input "text" at bounding box center [115, 155] width 139 height 15
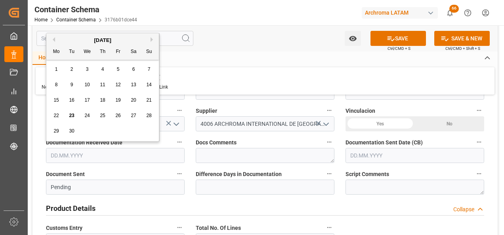
click at [50, 118] on div "22 23 24 25 26 27 28" at bounding box center [103, 115] width 108 height 15
click at [74, 116] on span "23" at bounding box center [71, 116] width 5 height 6
type input "[DATE]"
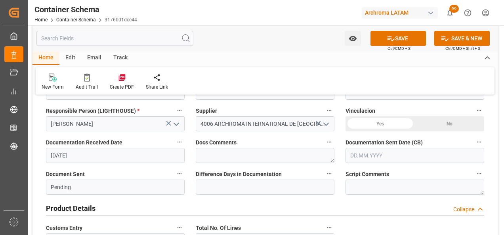
click at [391, 153] on input "text" at bounding box center [415, 155] width 139 height 15
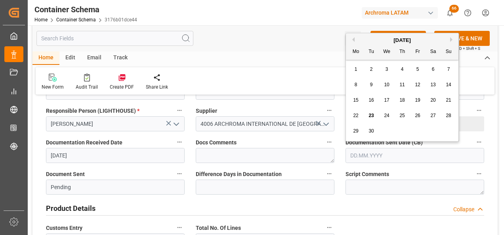
click at [348, 123] on div "[DATE] Mo Tu We Th Fr Sa Su 1 2 3 4 5 6 7 8 9 10 11 12 13 14 15 16 17 18 19 20 …" at bounding box center [402, 87] width 113 height 108
click at [373, 117] on span "23" at bounding box center [371, 116] width 5 height 6
type input "[DATE]"
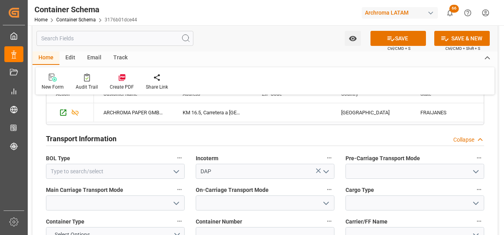
scroll to position [713, 0]
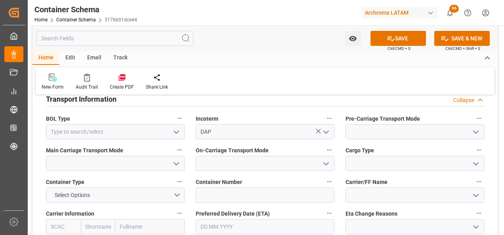
click at [479, 134] on icon "open menu" at bounding box center [476, 133] width 10 height 10
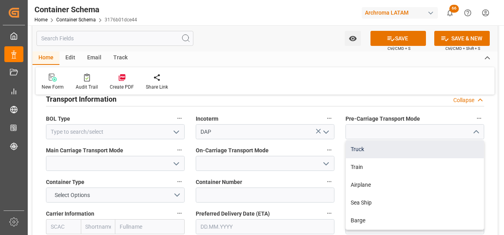
click at [455, 147] on div "Truck" at bounding box center [415, 150] width 138 height 18
type input "Truck"
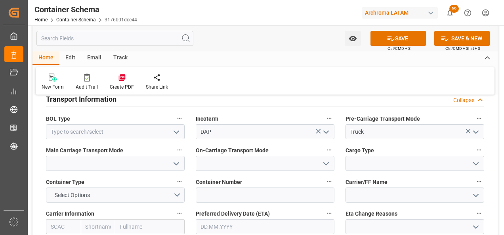
click at [172, 165] on icon "open menu" at bounding box center [177, 164] width 10 height 10
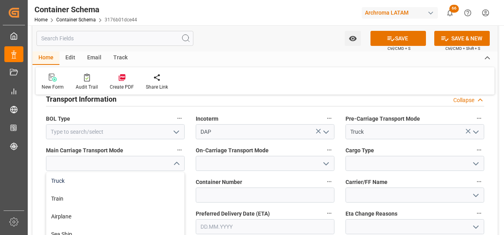
click at [159, 177] on div "Truck" at bounding box center [115, 181] width 138 height 18
type input "Truck"
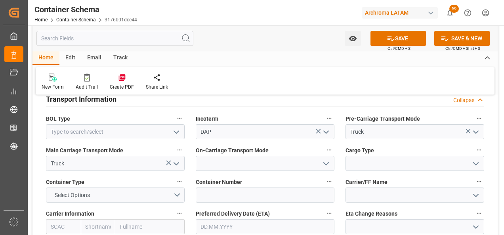
click at [328, 161] on icon "open menu" at bounding box center [326, 164] width 10 height 10
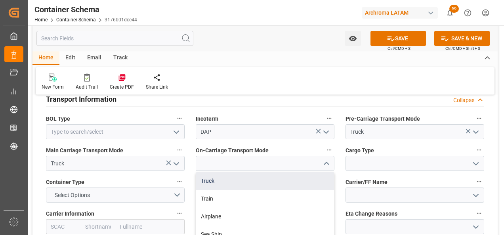
click at [304, 182] on div "Truck" at bounding box center [265, 181] width 138 height 18
type input "Truck"
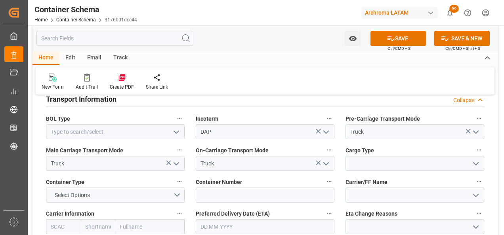
click at [477, 159] on icon "open menu" at bounding box center [476, 164] width 10 height 10
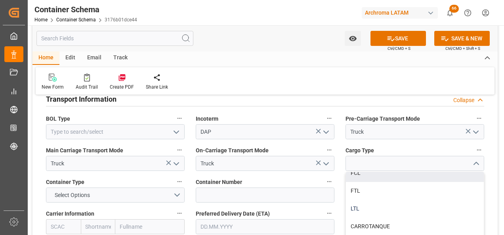
scroll to position [40, 0]
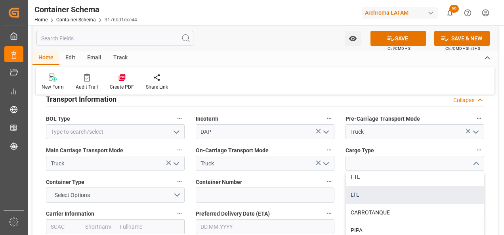
click at [438, 198] on div "LTL" at bounding box center [415, 195] width 138 height 18
type input "LTL"
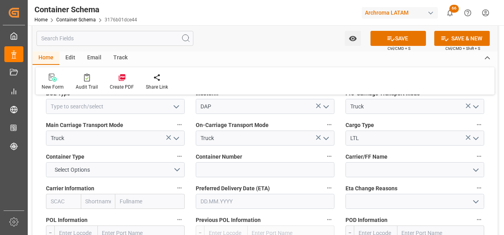
scroll to position [753, 0]
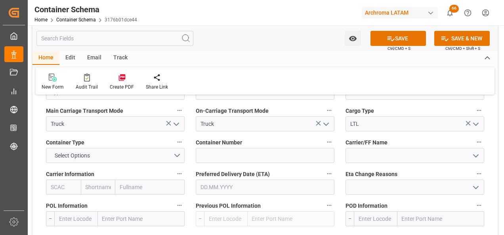
click at [252, 185] on input "text" at bounding box center [265, 187] width 139 height 15
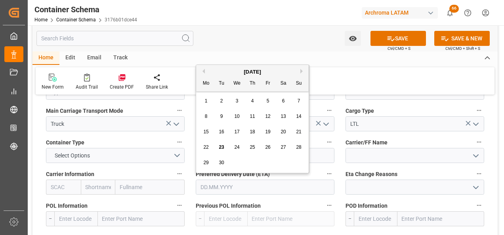
click at [199, 130] on div "15 16 17 18 19 20 21" at bounding box center [253, 131] width 108 height 15
click at [219, 129] on span "16" at bounding box center [221, 132] width 5 height 6
type input "[DATE]"
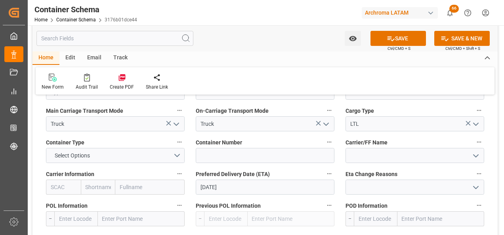
scroll to position [793, 0]
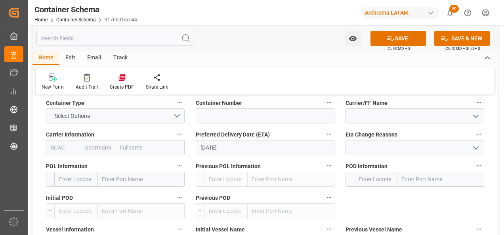
click at [420, 178] on input "text" at bounding box center [440, 179] width 87 height 15
type input "TECUN UM"
click at [418, 178] on input "TECUN UM" at bounding box center [440, 179] width 87 height 15
click at [434, 205] on div "Tecun Uman - GTTUC" at bounding box center [428, 197] width 60 height 18
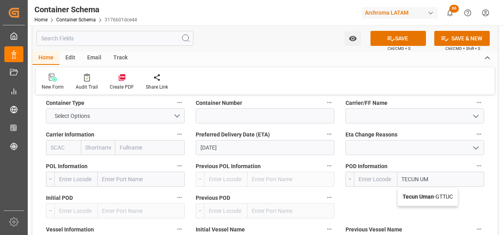
type input "GTTUC"
type input "Tecun Uman"
click at [434, 198] on div "Transport Type OVERLAND References Collapse Logistic Coordinator Reference Numb…" at bounding box center [264, 34] width 465 height 1450
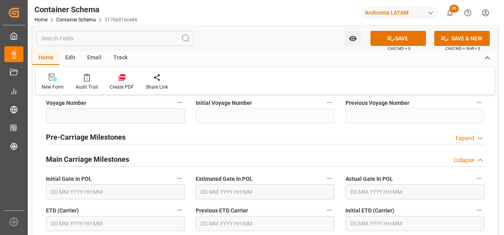
scroll to position [991, 0]
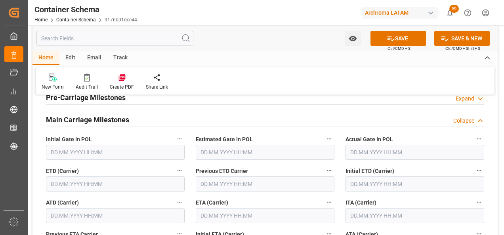
click at [137, 189] on input "text" at bounding box center [115, 184] width 139 height 15
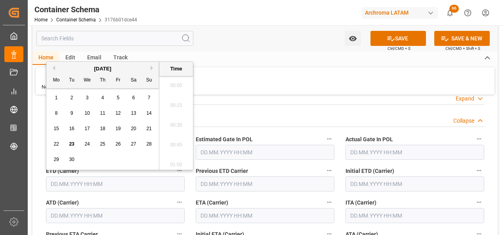
scroll to position [1033, 0]
click at [89, 115] on span "10" at bounding box center [86, 114] width 5 height 6
type input "[DATE] 00:00"
click at [209, 216] on input "text" at bounding box center [265, 215] width 139 height 15
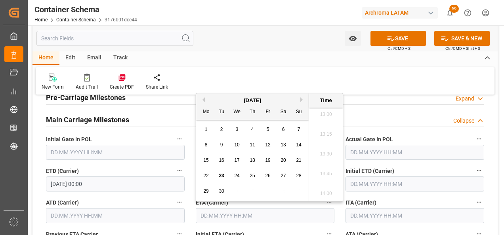
click at [221, 157] on div "16" at bounding box center [222, 161] width 10 height 10
type input "[DATE] 00:00"
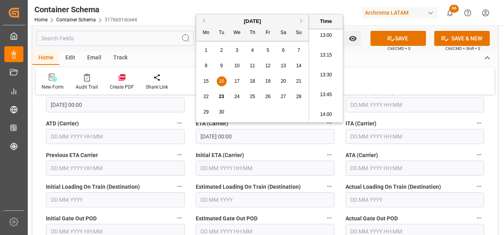
click at [489, 185] on div "Actual Loading On Train (Destination)" at bounding box center [415, 195] width 150 height 32
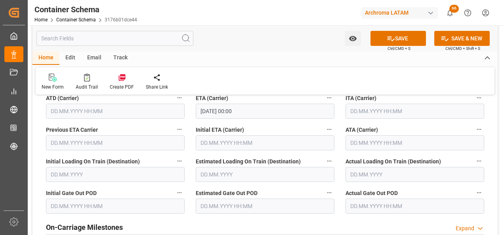
scroll to position [1070, 0]
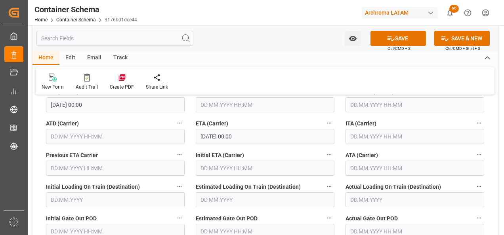
click at [376, 168] on input "text" at bounding box center [415, 168] width 139 height 15
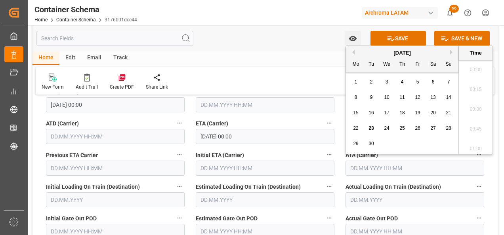
scroll to position [1033, 0]
click at [370, 114] on span "16" at bounding box center [371, 113] width 5 height 6
type input "[DATE] 00:00"
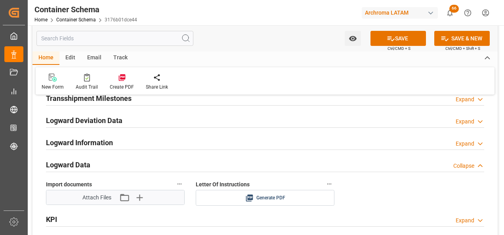
scroll to position [1308, 0]
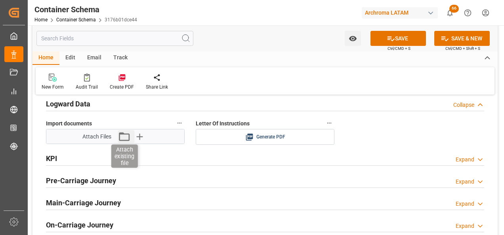
click at [127, 138] on icon "button" at bounding box center [124, 136] width 13 height 13
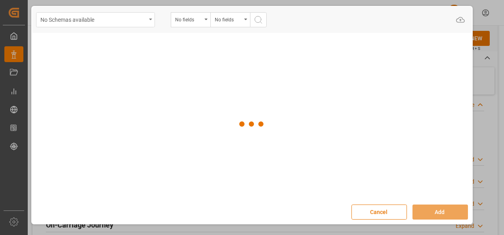
click at [133, 24] on div "No Schemas available" at bounding box center [93, 19] width 106 height 10
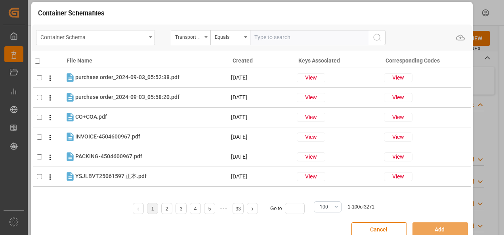
click at [138, 39] on div "Container Schema" at bounding box center [93, 37] width 106 height 10
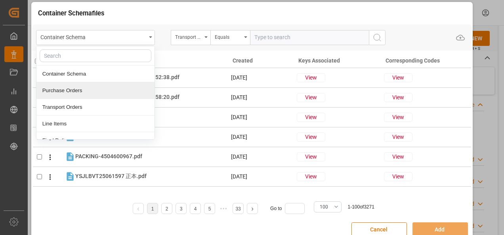
click at [112, 88] on div "Purchase Orders" at bounding box center [95, 90] width 118 height 17
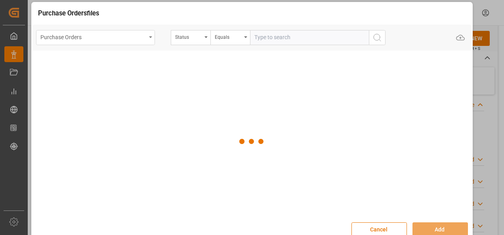
click at [150, 42] on div "Purchase Orders" at bounding box center [95, 37] width 119 height 15
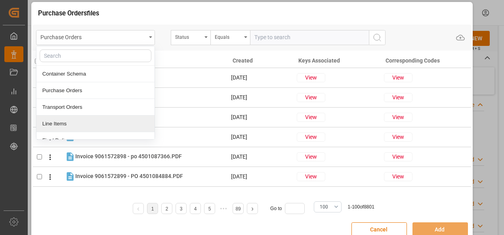
click at [115, 119] on div "Line Items" at bounding box center [95, 124] width 118 height 17
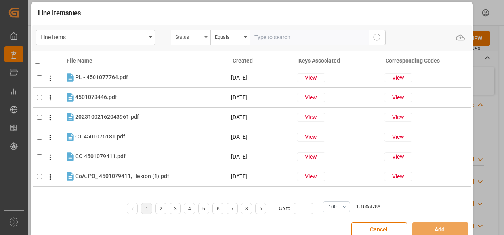
drag, startPoint x: 192, startPoint y: 38, endPoint x: 199, endPoint y: 38, distance: 6.7
click at [192, 38] on div "Status" at bounding box center [188, 36] width 27 height 9
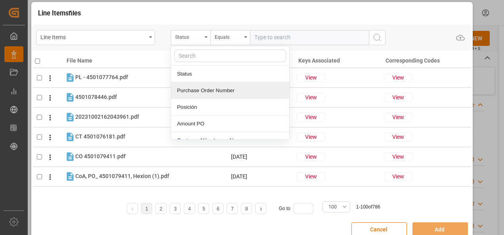
click at [210, 85] on div "Purchase Order Number" at bounding box center [230, 90] width 118 height 17
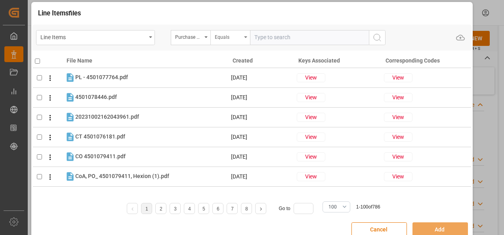
click at [216, 38] on div "Equals" at bounding box center [228, 36] width 27 height 9
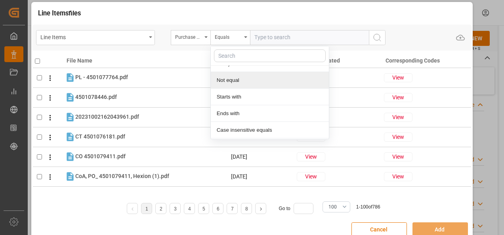
scroll to position [59, 0]
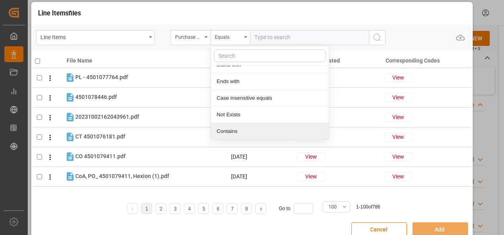
click at [231, 128] on div "Contains" at bounding box center [270, 131] width 118 height 17
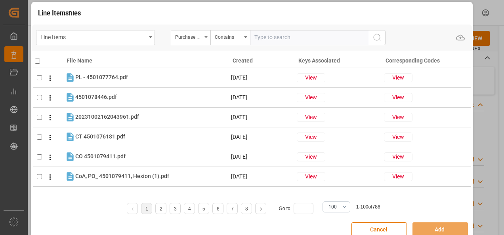
paste input "4504644068,4504620323"
type input "4504644068,4504620323"
click at [371, 43] on button "search button" at bounding box center [377, 37] width 17 height 15
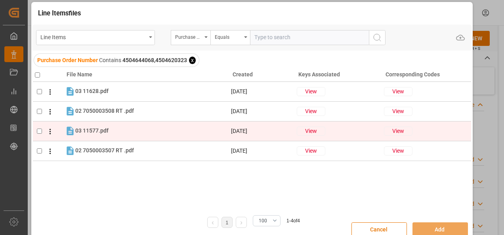
click at [38, 132] on input "checkbox" at bounding box center [39, 131] width 5 height 5
checkbox input "true"
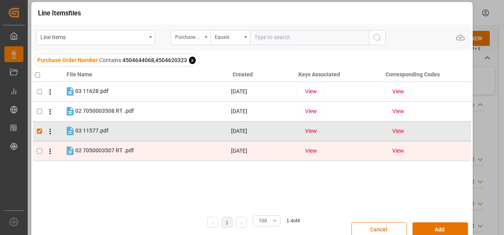
click at [38, 150] on input "checkbox" at bounding box center [39, 151] width 5 height 5
checkbox input "true"
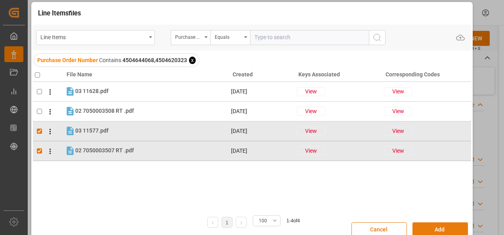
click at [436, 226] on button "Add" at bounding box center [440, 230] width 55 height 15
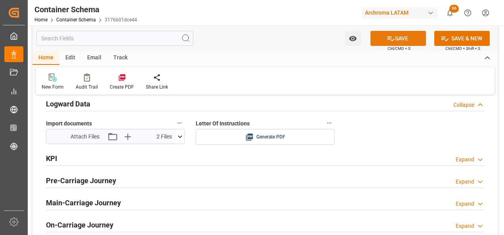
click at [392, 40] on icon at bounding box center [391, 38] width 7 height 5
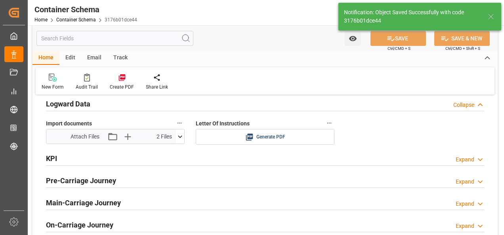
type input "Document Sent"
type input "GTTUC"
type input "Tecun Uman"
type input "[DATE] 00:00"
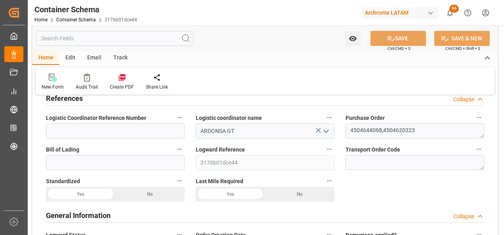
scroll to position [0, 0]
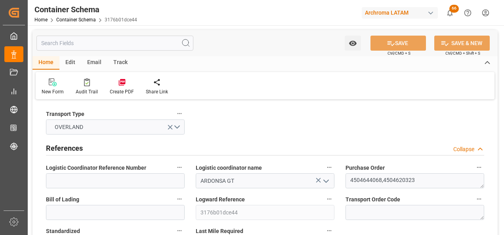
click at [91, 63] on div "Email" at bounding box center [94, 62] width 26 height 13
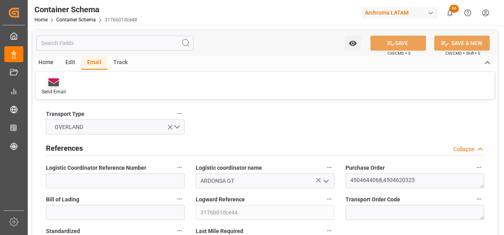
click at [55, 82] on icon at bounding box center [53, 80] width 11 height 5
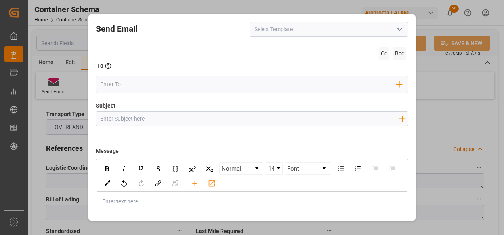
click at [397, 29] on icon "open menu" at bounding box center [400, 30] width 10 height 10
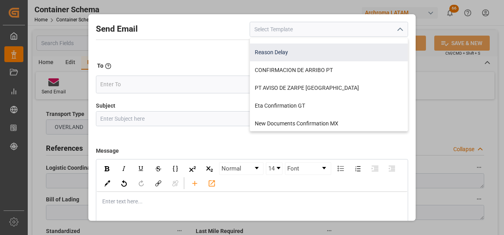
scroll to position [79, 0]
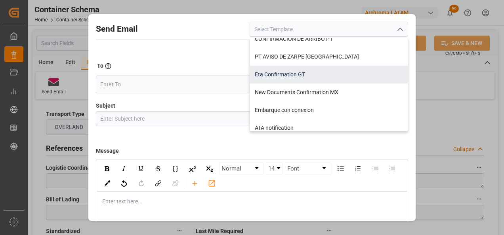
click at [308, 78] on div "Eta Confirmation GT" at bounding box center [329, 75] width 158 height 18
type input "Eta Confirmation GT"
type input "GT || PO {{purchaseOrder}} || {{category}} || BL {{bookingNumber}} || Confirmac…"
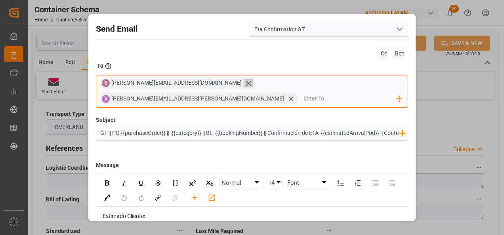
click at [245, 86] on icon at bounding box center [249, 83] width 8 height 8
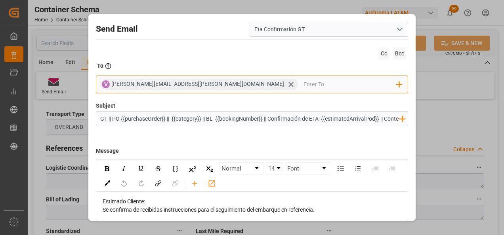
click at [304, 86] on input "email" at bounding box center [350, 84] width 93 height 12
type input "G"
type input "gloria"
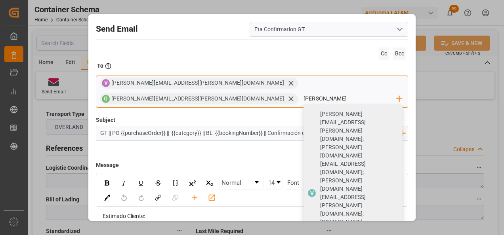
type input "[PERSON_NAME]"
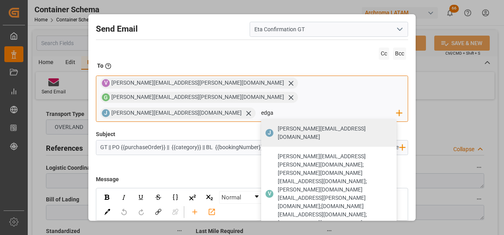
type input "[PERSON_NAME]"
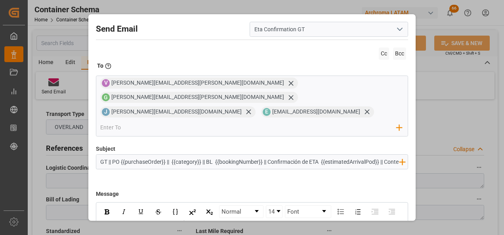
drag, startPoint x: 267, startPoint y: 133, endPoint x: 207, endPoint y: 139, distance: 59.7
click at [207, 155] on input "GT || PO {{purchaseOrder}} || {{category}} || BL {{bookingNumber}} || Confirmac…" at bounding box center [249, 162] width 307 height 14
drag, startPoint x: 325, startPoint y: 134, endPoint x: 375, endPoint y: 137, distance: 50.4
click at [375, 155] on input "GT || PO {{purchaseOrder}} || {{category}} || Confirmación de ETA {{estimatedAr…" at bounding box center [249, 162] width 307 height 14
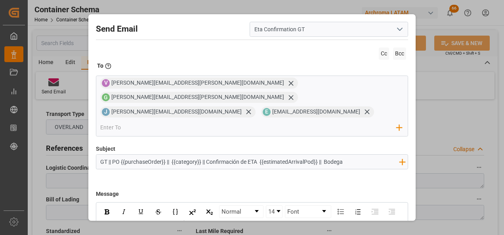
scroll to position [0, 0]
click at [366, 155] on input "GT || PO {{purchaseOrder}} || {{category}} || Confirmación de ETA {{estimatedAr…" at bounding box center [249, 162] width 307 height 14
click at [199, 223] on icon "rdw-toolbar" at bounding box center [195, 227] width 8 height 8
type input "GT || PO {{purchaseOrder}} || {{category}} || Confirmación de ETA {{estimatedAr…"
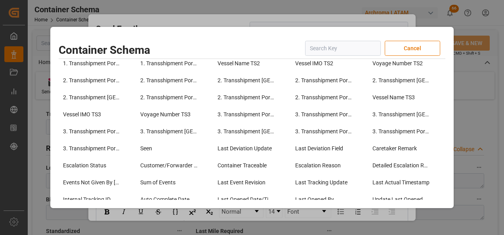
scroll to position [634, 0]
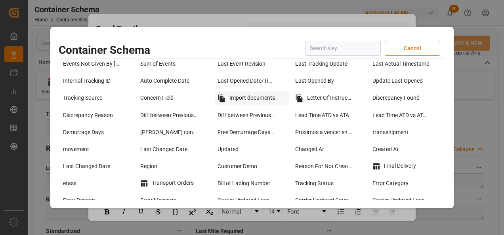
click at [246, 98] on div "Import documents" at bounding box center [251, 98] width 73 height 13
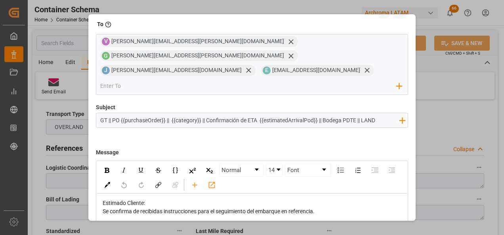
scroll to position [79, 0]
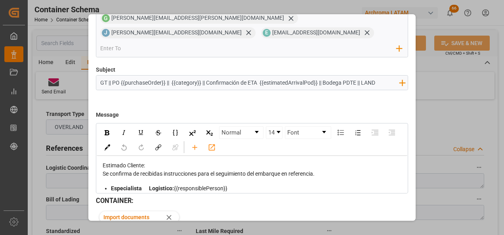
click at [327, 170] on div "Se confirma de recibidas instrucciones para el seguimiento del embarque en refe…" at bounding box center [253, 174] width 300 height 8
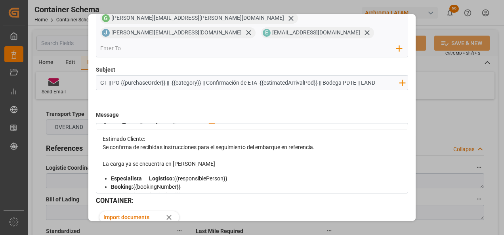
scroll to position [40, 0]
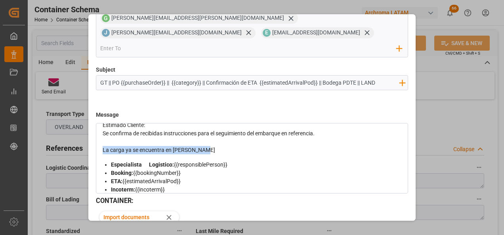
drag, startPoint x: 204, startPoint y: 122, endPoint x: 100, endPoint y: 119, distance: 104.3
click at [100, 119] on div "Estimado Cliente: Se confirma de recibidas instrucciones para el seguimiento de…" at bounding box center [252, 213] width 311 height 195
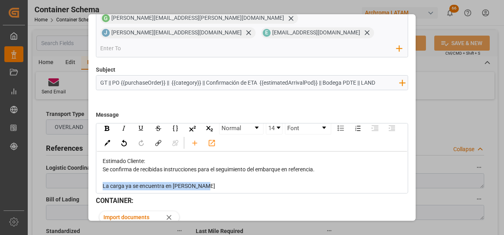
scroll to position [0, 0]
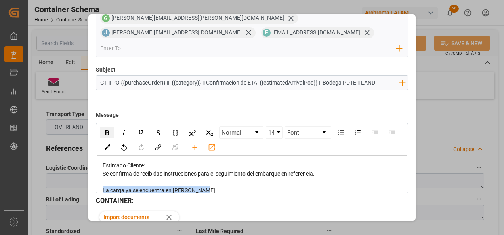
click at [109, 130] on img "rdw-inline-control" at bounding box center [107, 132] width 5 height 5
click at [138, 130] on img "rdw-inline-control" at bounding box center [141, 133] width 6 height 6
click at [212, 178] on div "rdw-editor" at bounding box center [253, 182] width 300 height 8
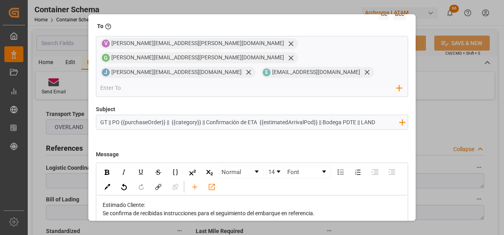
scroll to position [89, 0]
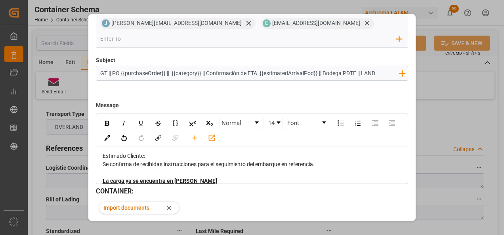
click at [387, 227] on button "Send" at bounding box center [380, 234] width 55 height 15
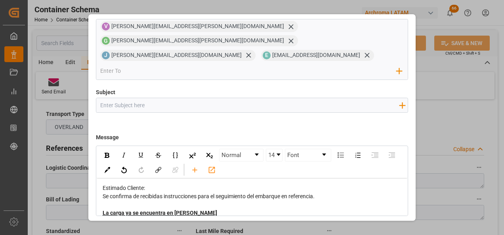
scroll to position [42, 0]
